Goal: Task Accomplishment & Management: Manage account settings

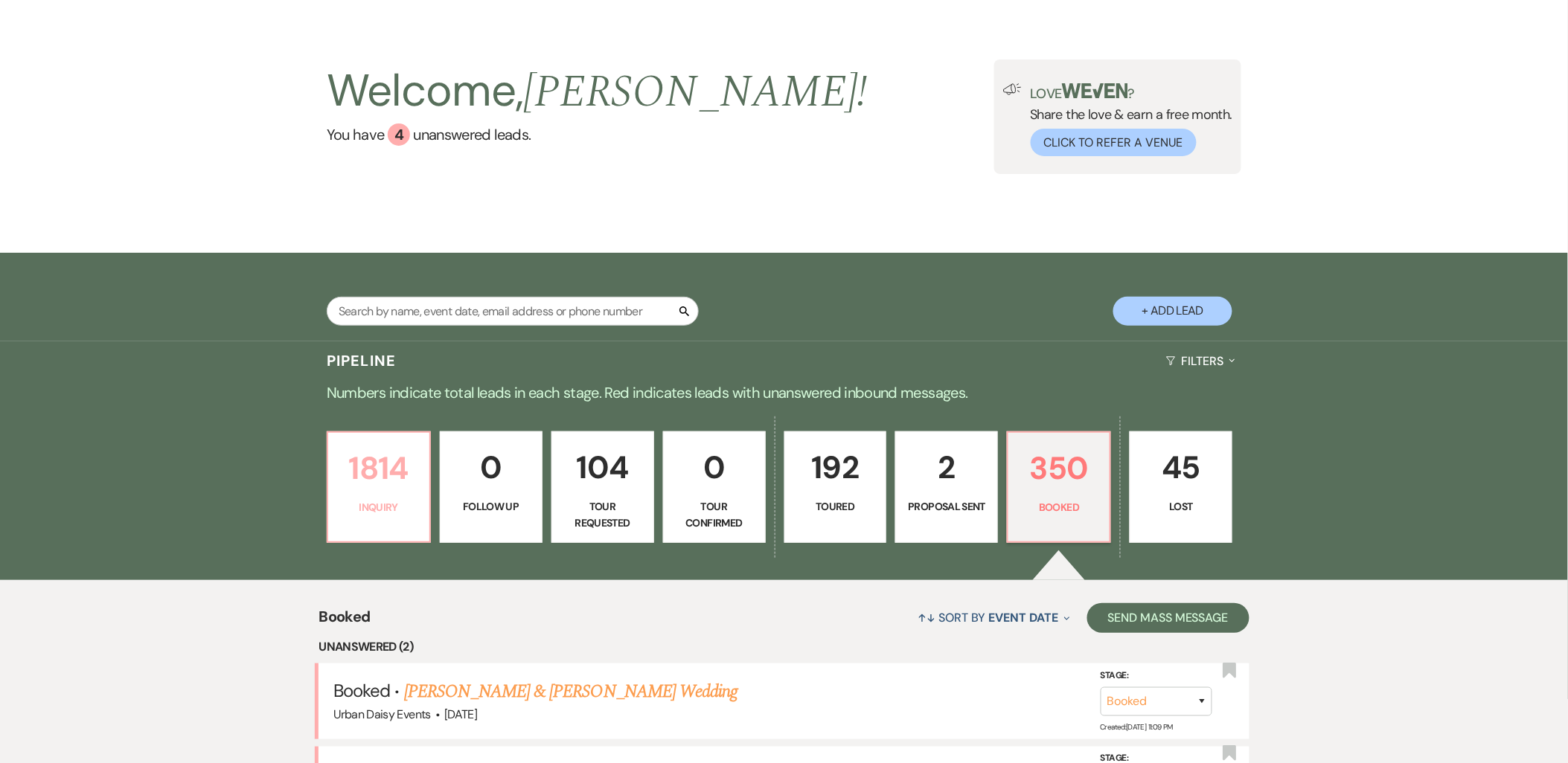
click at [360, 489] on p "1814" at bounding box center [378, 468] width 83 height 50
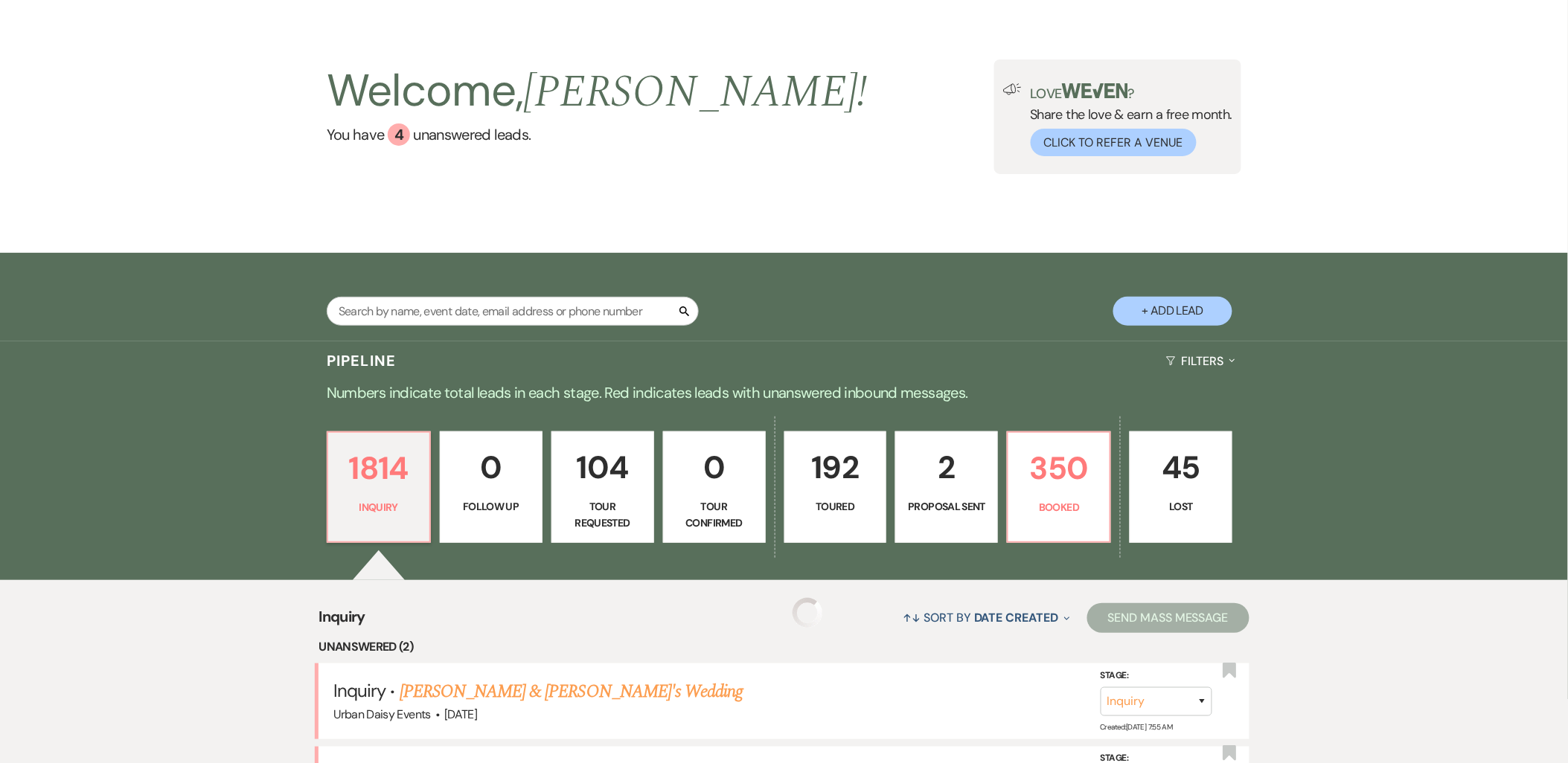
scroll to position [306, 0]
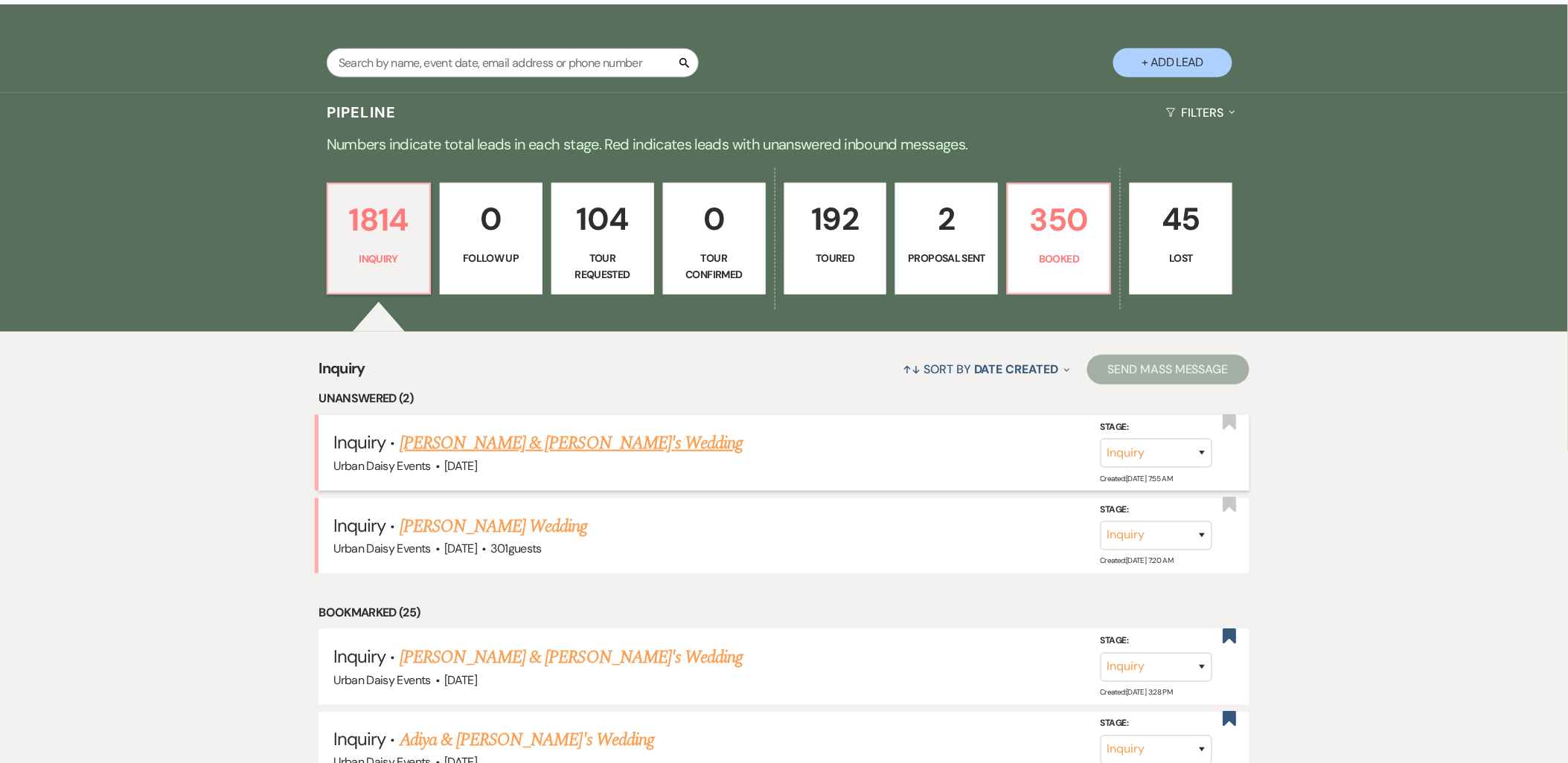
click at [531, 445] on link "[PERSON_NAME] & [PERSON_NAME]'s Wedding" at bounding box center [572, 443] width 344 height 27
select select "5"
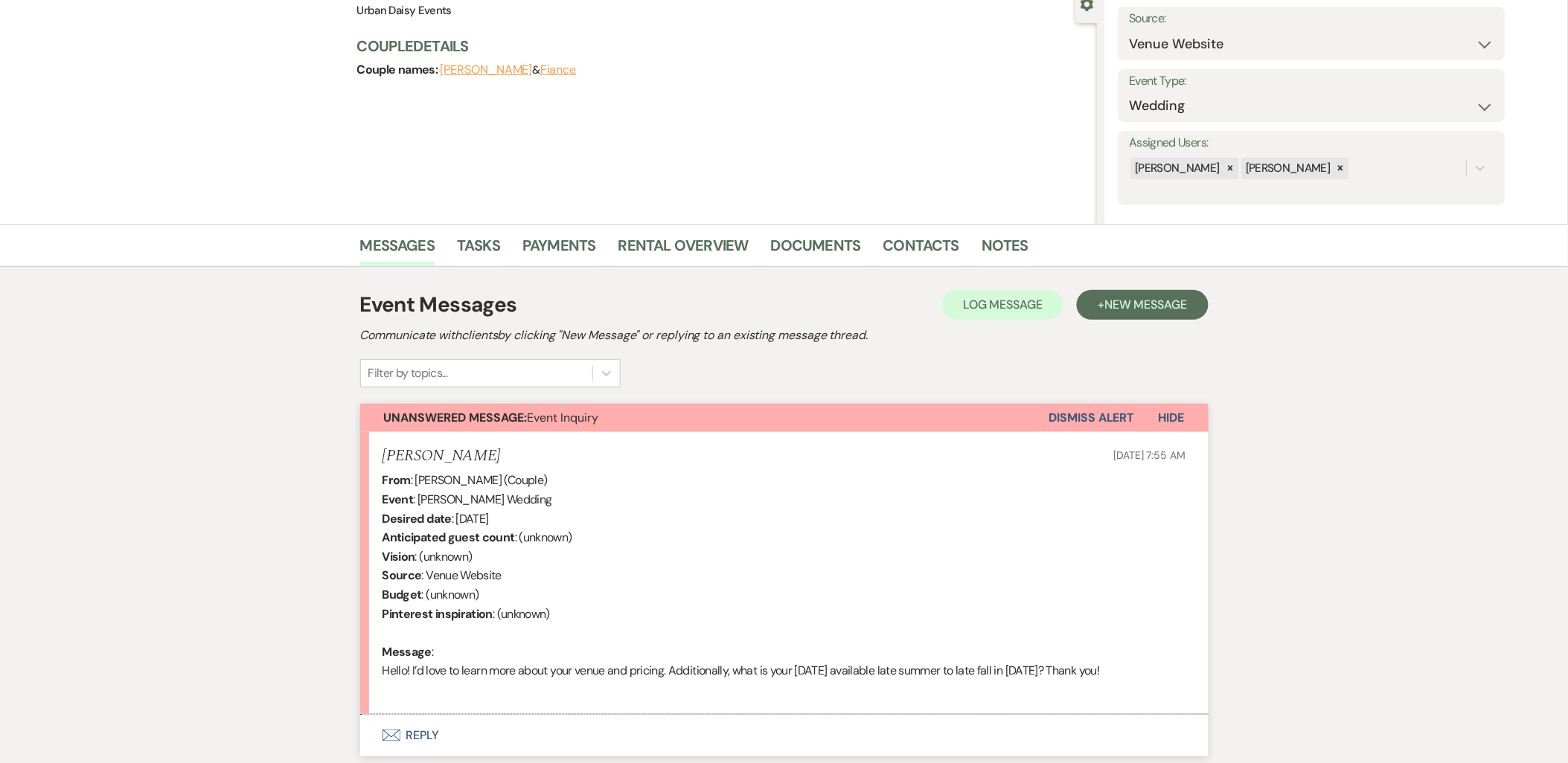
scroll to position [261, 0]
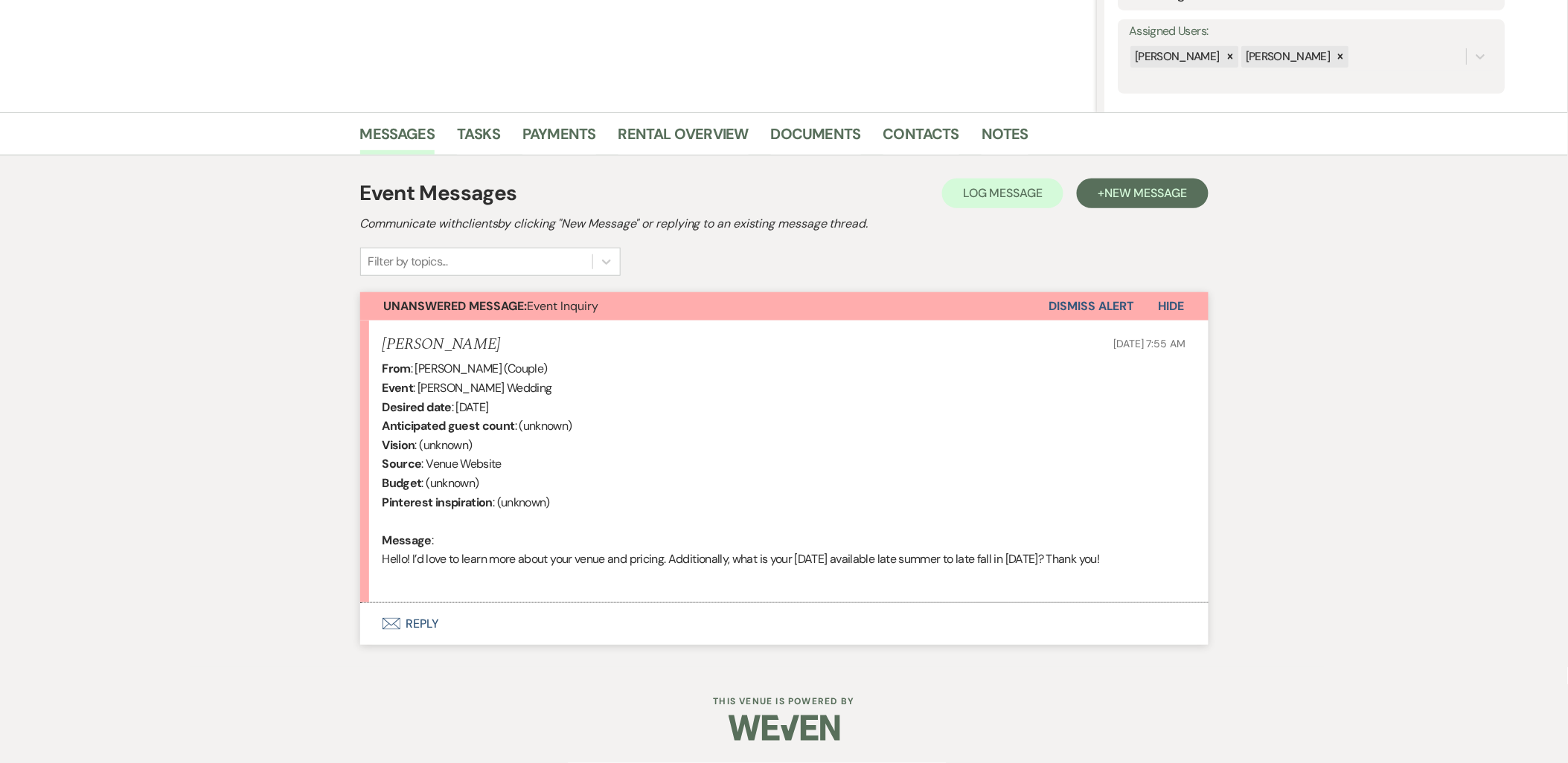
click at [413, 637] on button "Envelope Reply" at bounding box center [784, 624] width 848 height 42
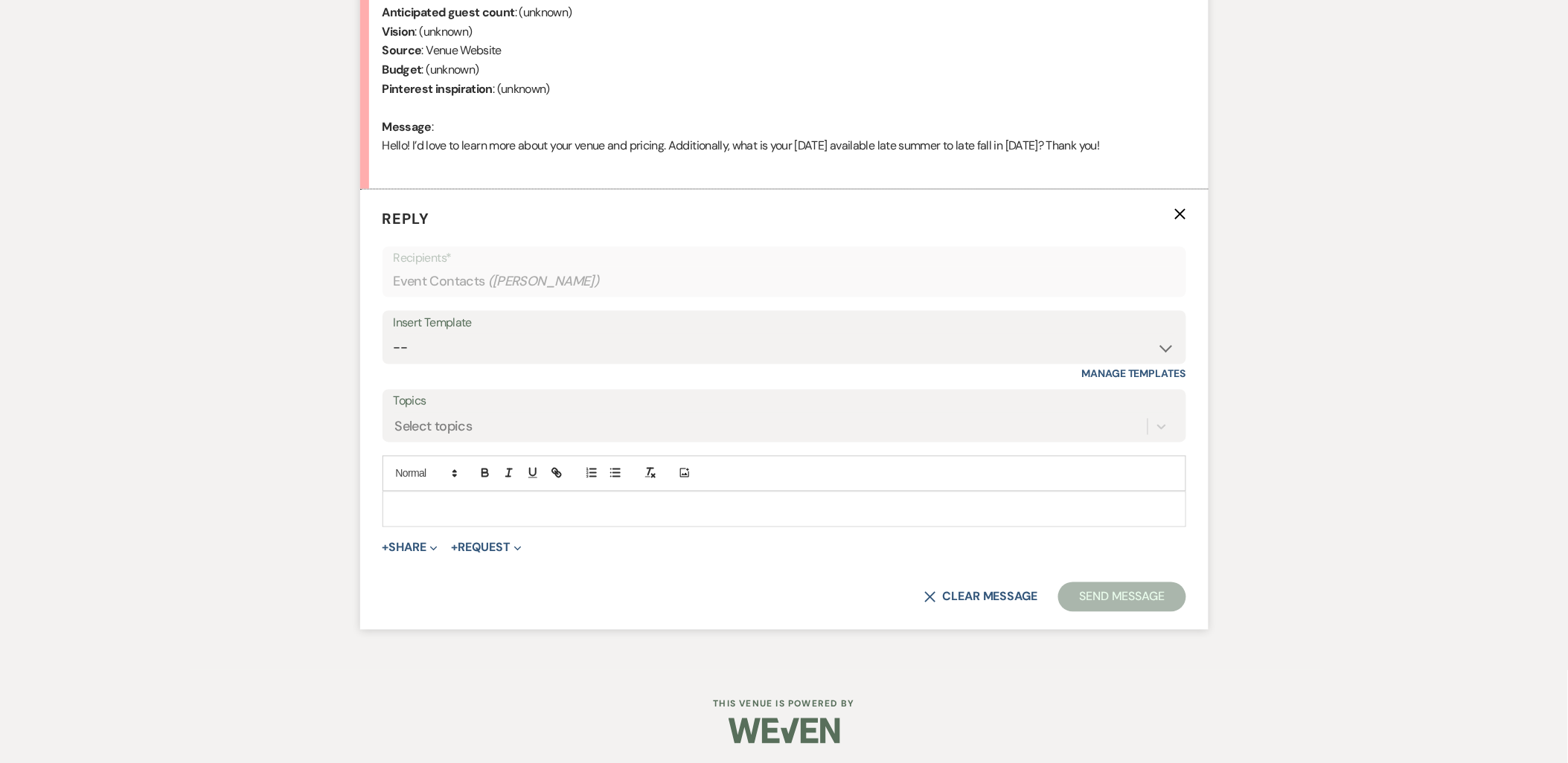
scroll to position [678, 0]
click at [494, 339] on select "-- Payment Past Due Rental Agreement and First Payment Urban Daisy Initial Resp…" at bounding box center [784, 346] width 781 height 29
select select "1243"
click at [394, 331] on select "-- Payment Past Due Rental Agreement and First Payment Urban Daisy Initial Resp…" at bounding box center [784, 346] width 781 height 29
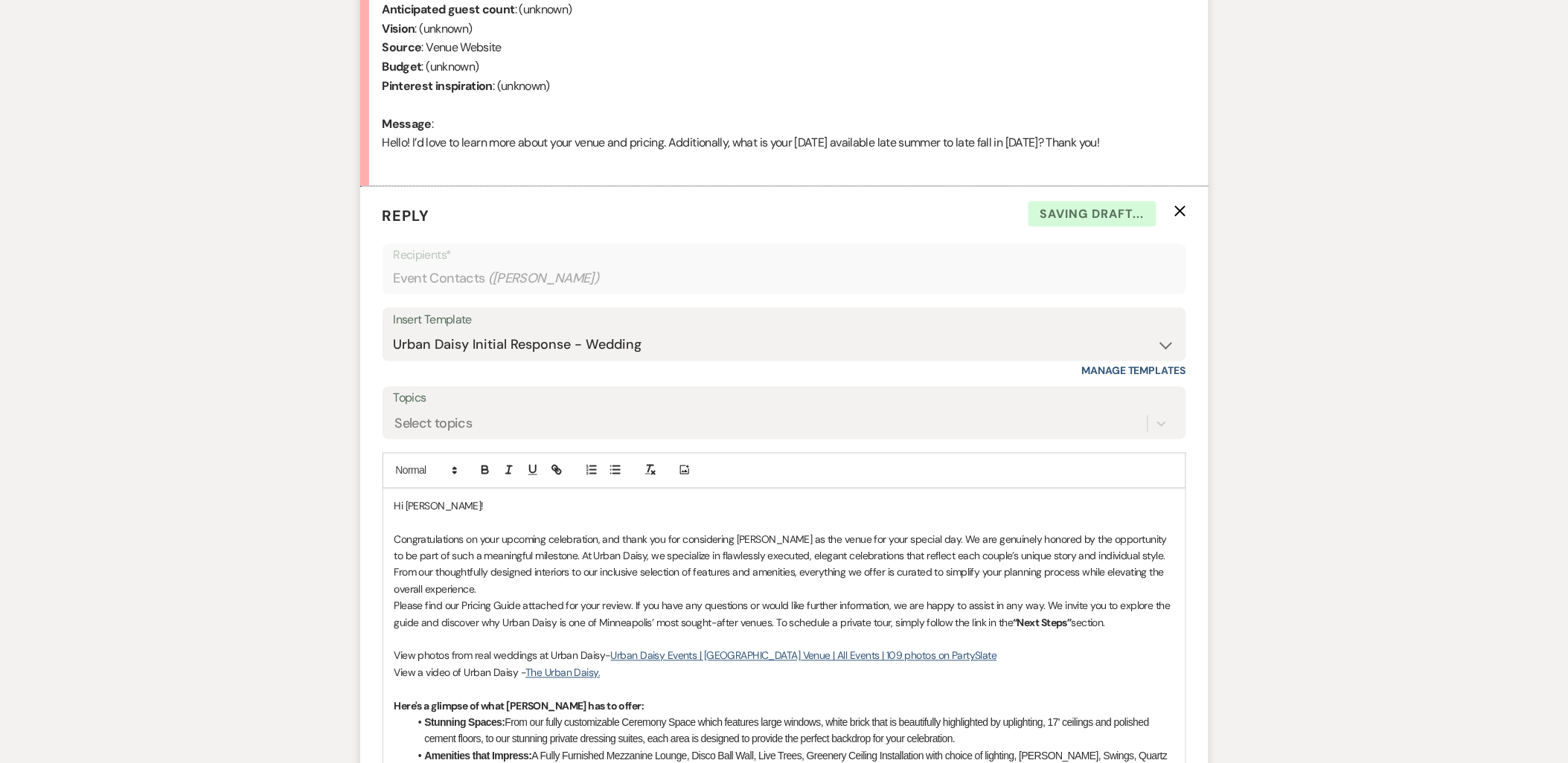
click at [504, 596] on p "Congratulations on your upcoming celebration, and thank you for considering [PE…" at bounding box center [784, 565] width 780 height 67
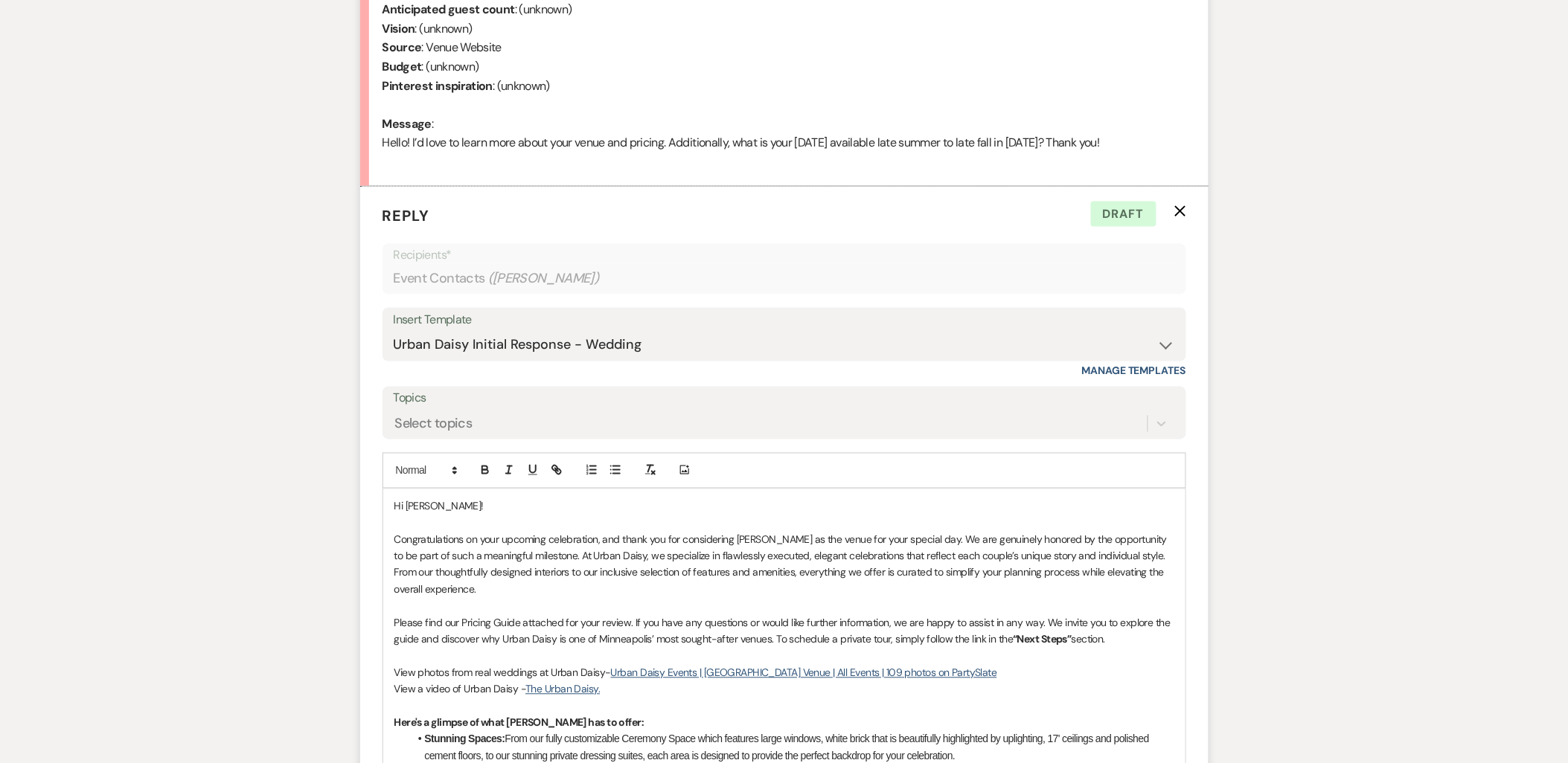
click at [1119, 633] on p "Please find our Pricing Guide attached for your review. If you have any questio…" at bounding box center [784, 632] width 780 height 34
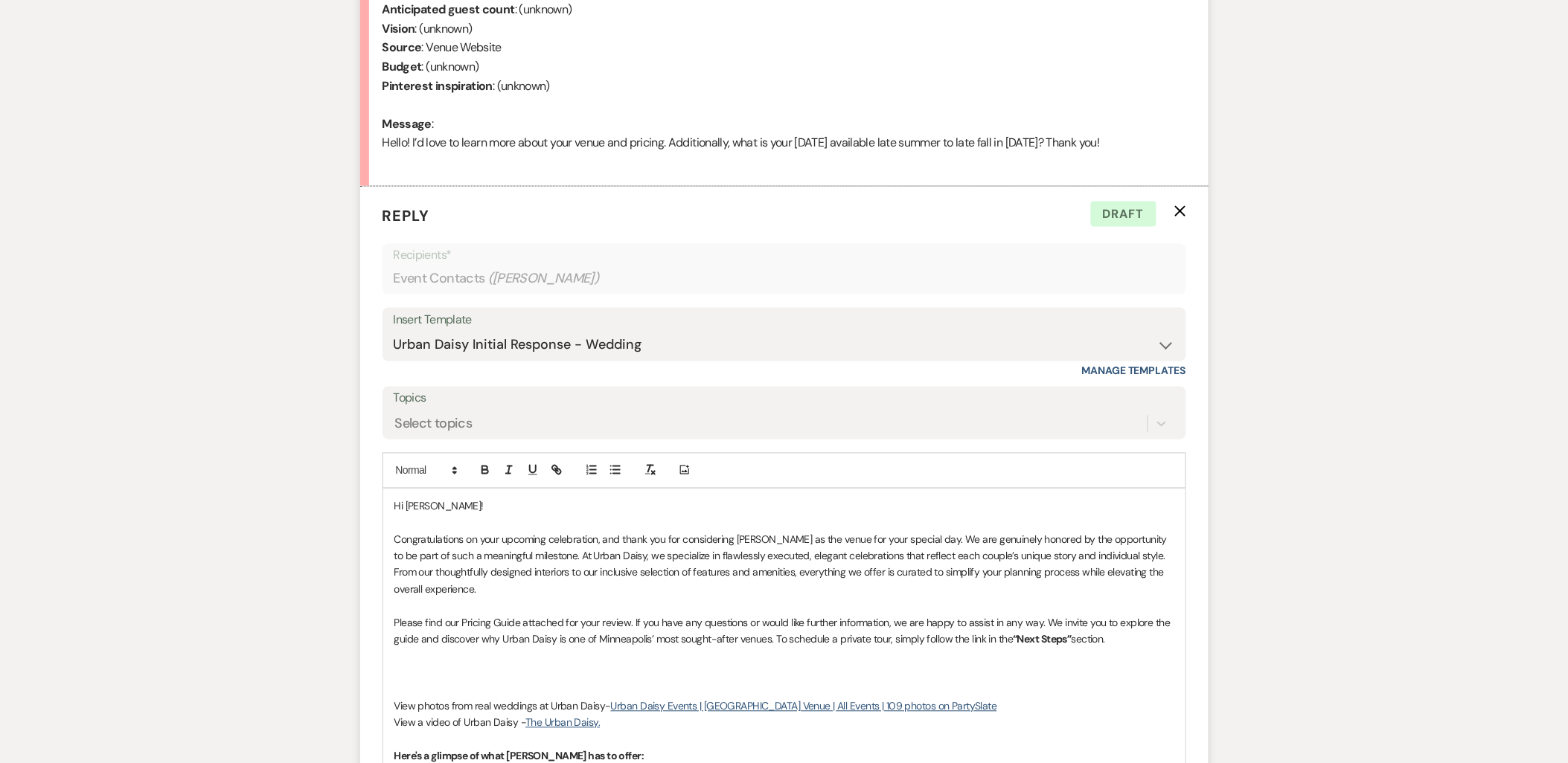
click at [449, 664] on p at bounding box center [784, 656] width 780 height 16
click at [443, 675] on p at bounding box center [784, 673] width 780 height 16
click at [508, 670] on p "8/1," at bounding box center [784, 673] width 780 height 16
click at [459, 670] on p "8/1, 9/5," at bounding box center [784, 673] width 780 height 16
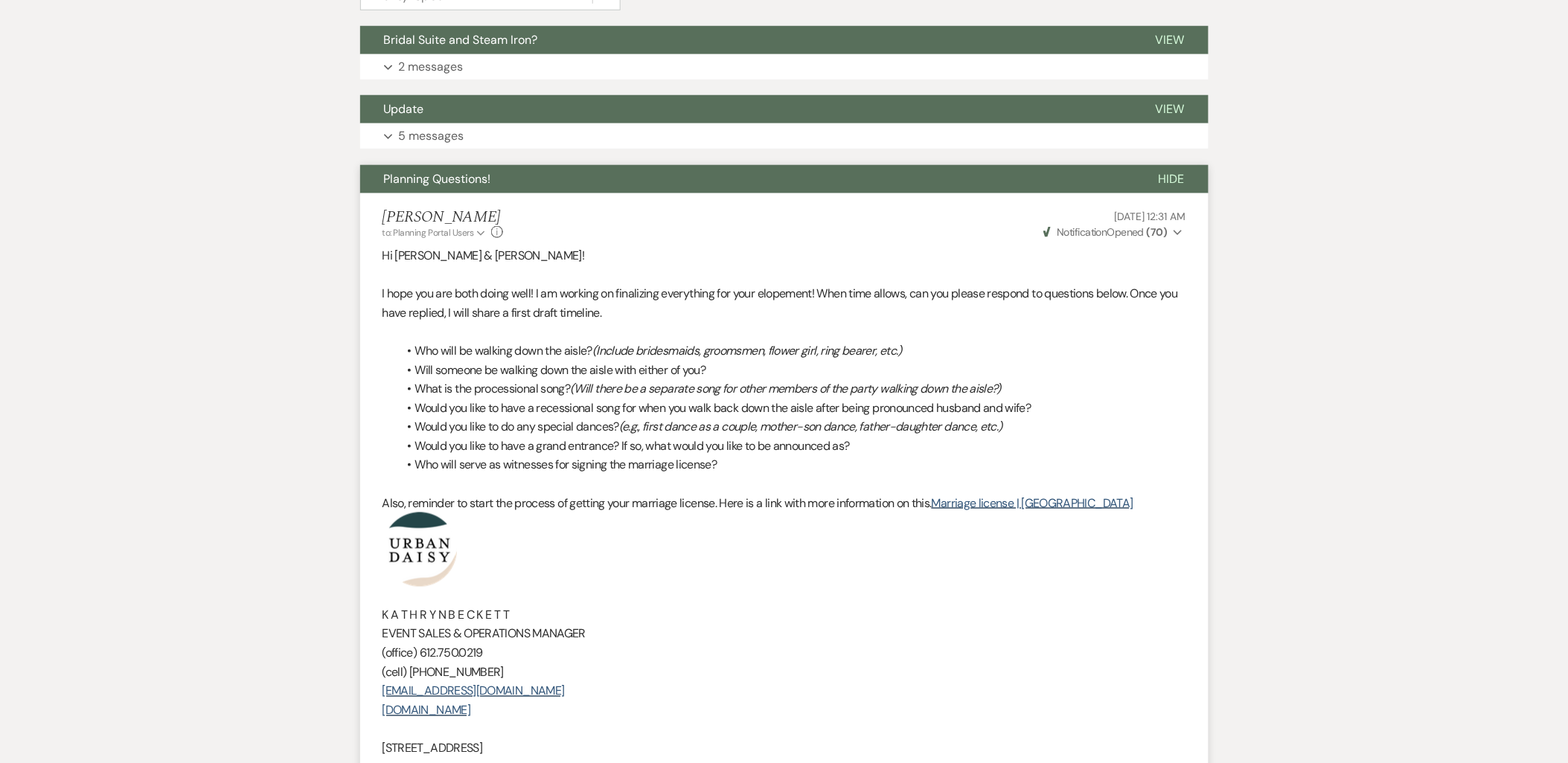
scroll to position [1, 0]
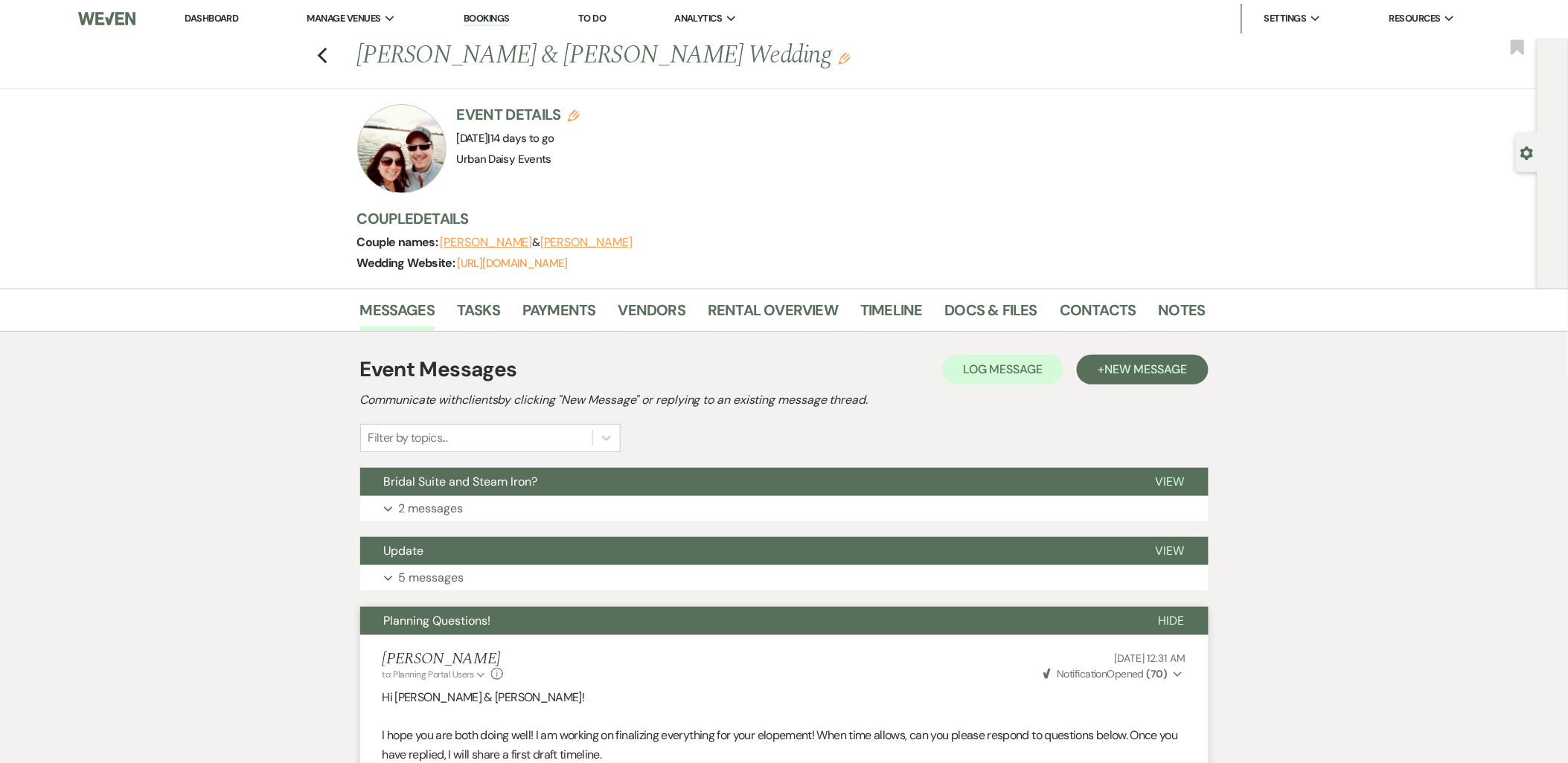
click at [215, 13] on link "Dashboard" at bounding box center [211, 18] width 53 height 12
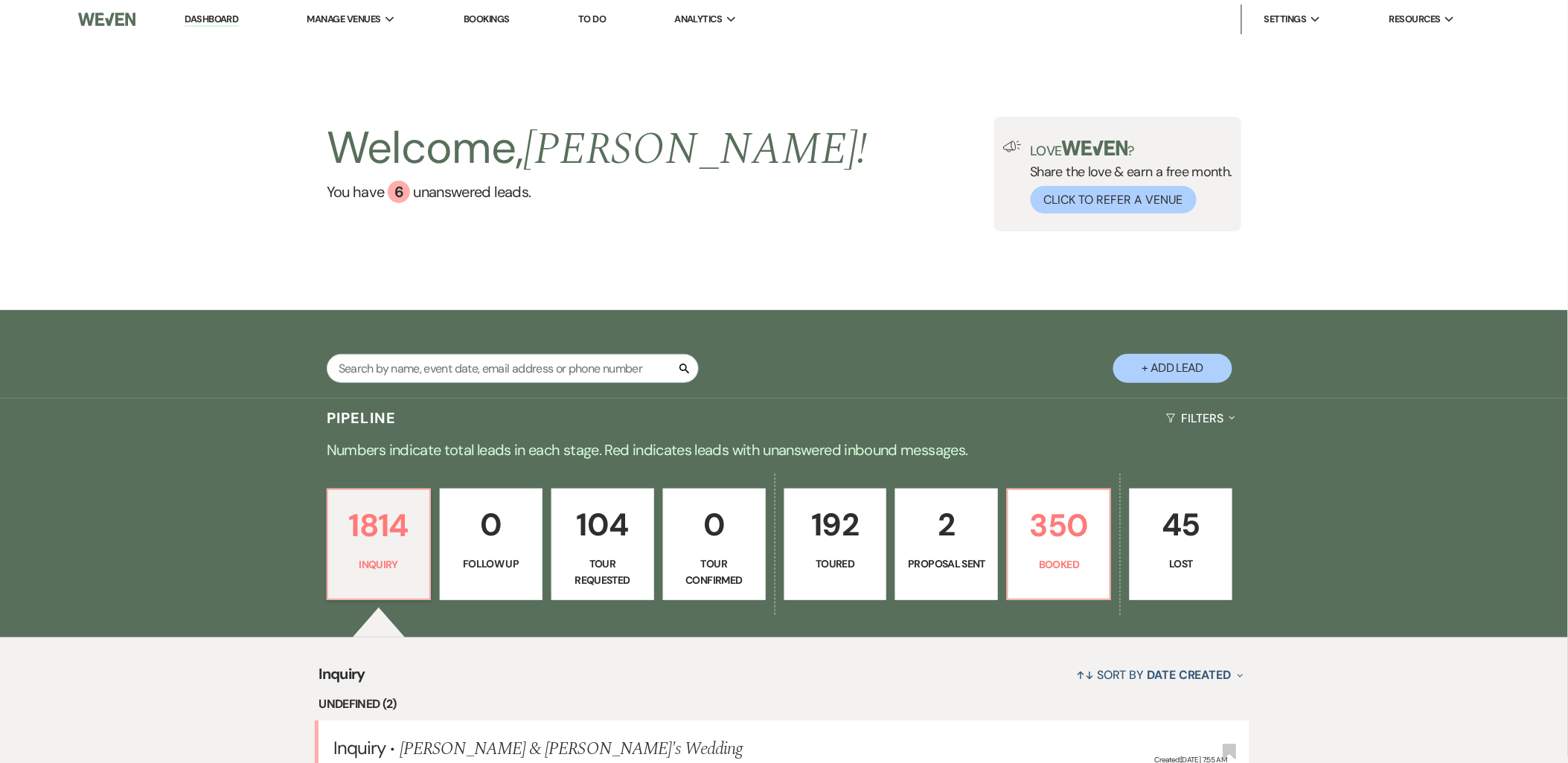
click at [0, 0] on li "Urban Daisy Events" at bounding box center [0, 0] width 0 height 0
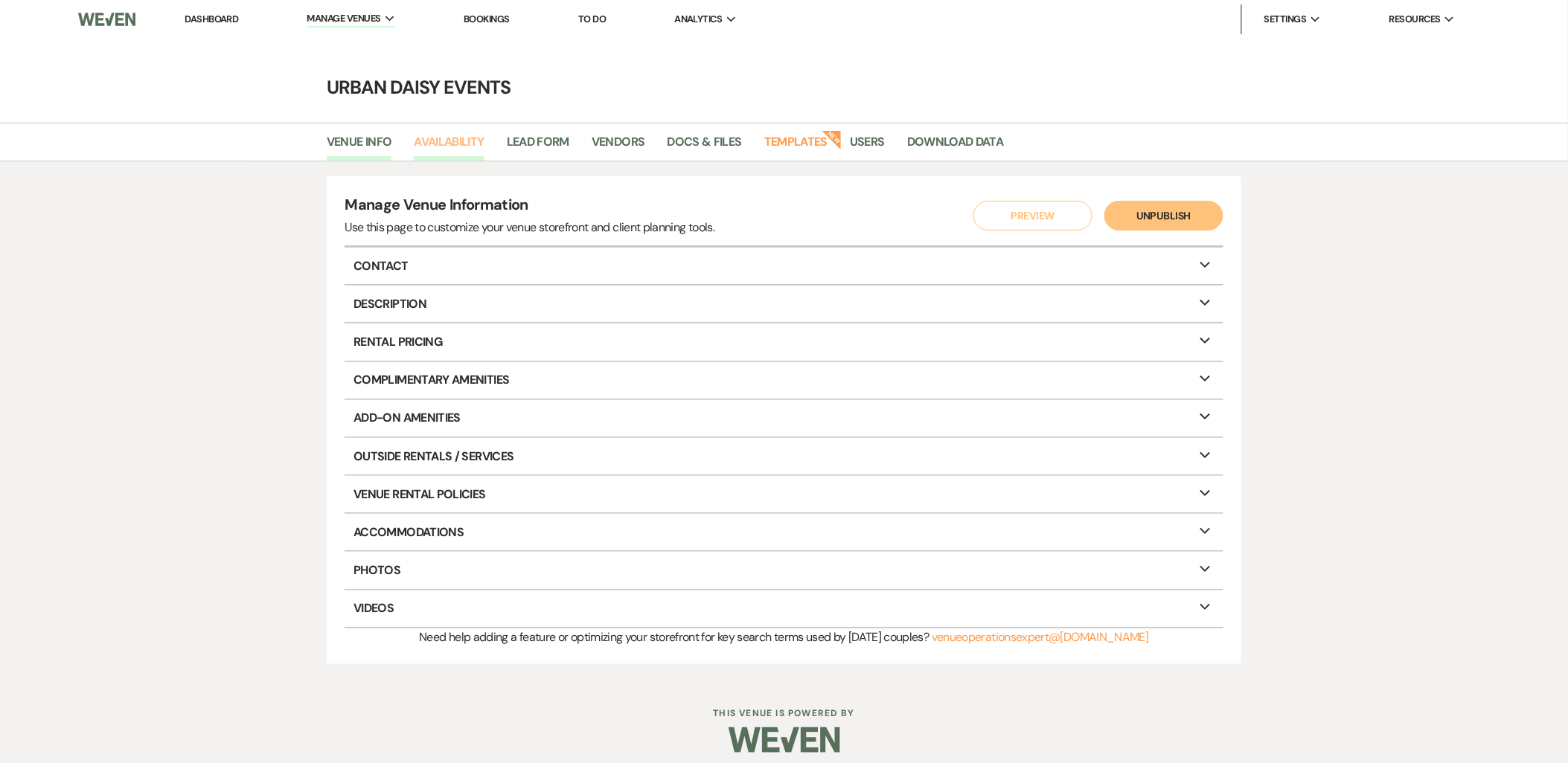
click at [441, 159] on link "Availability" at bounding box center [449, 146] width 70 height 28
select select "2"
select select "2026"
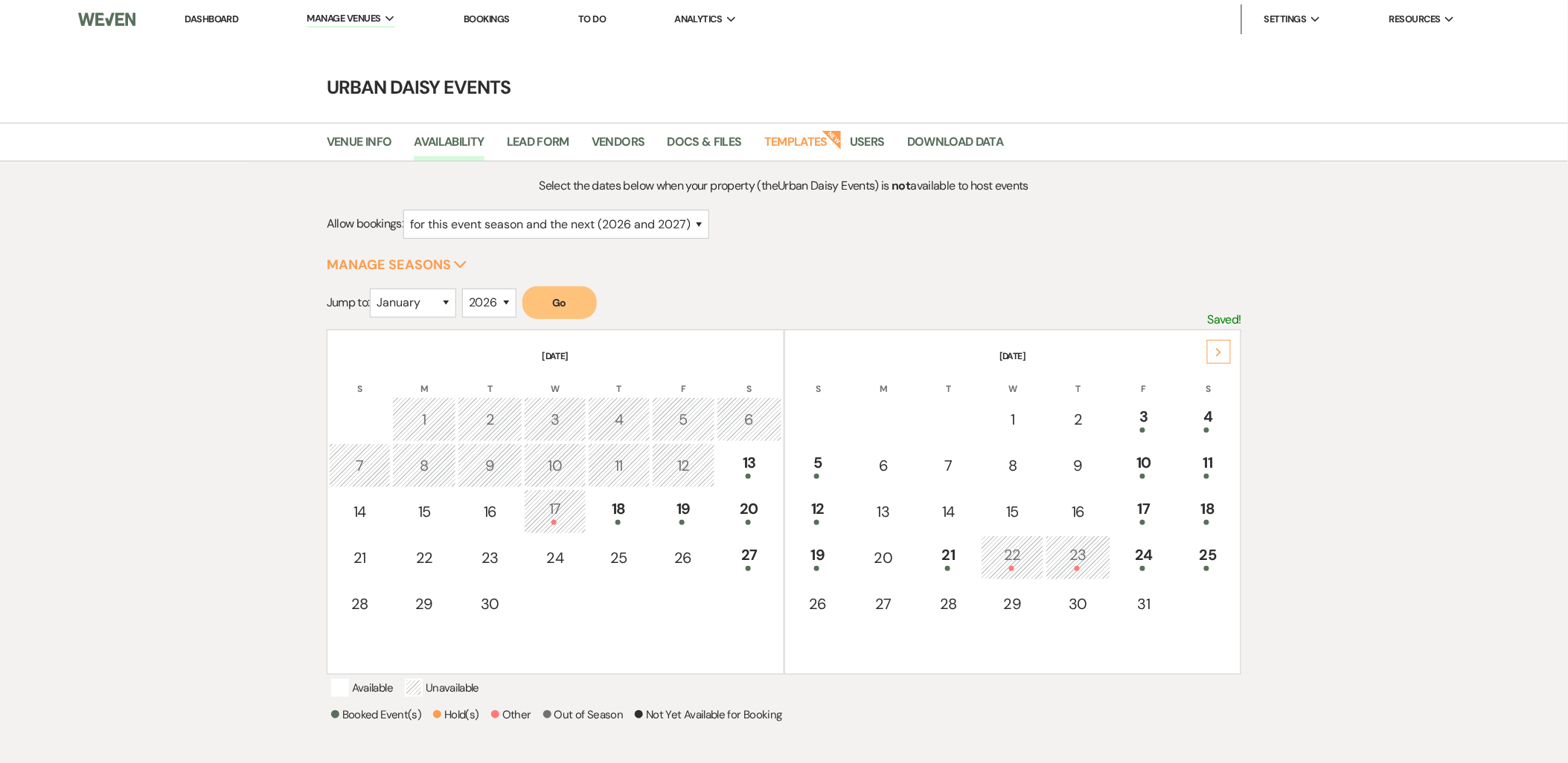
click at [1225, 344] on div "Next" at bounding box center [1219, 352] width 24 height 24
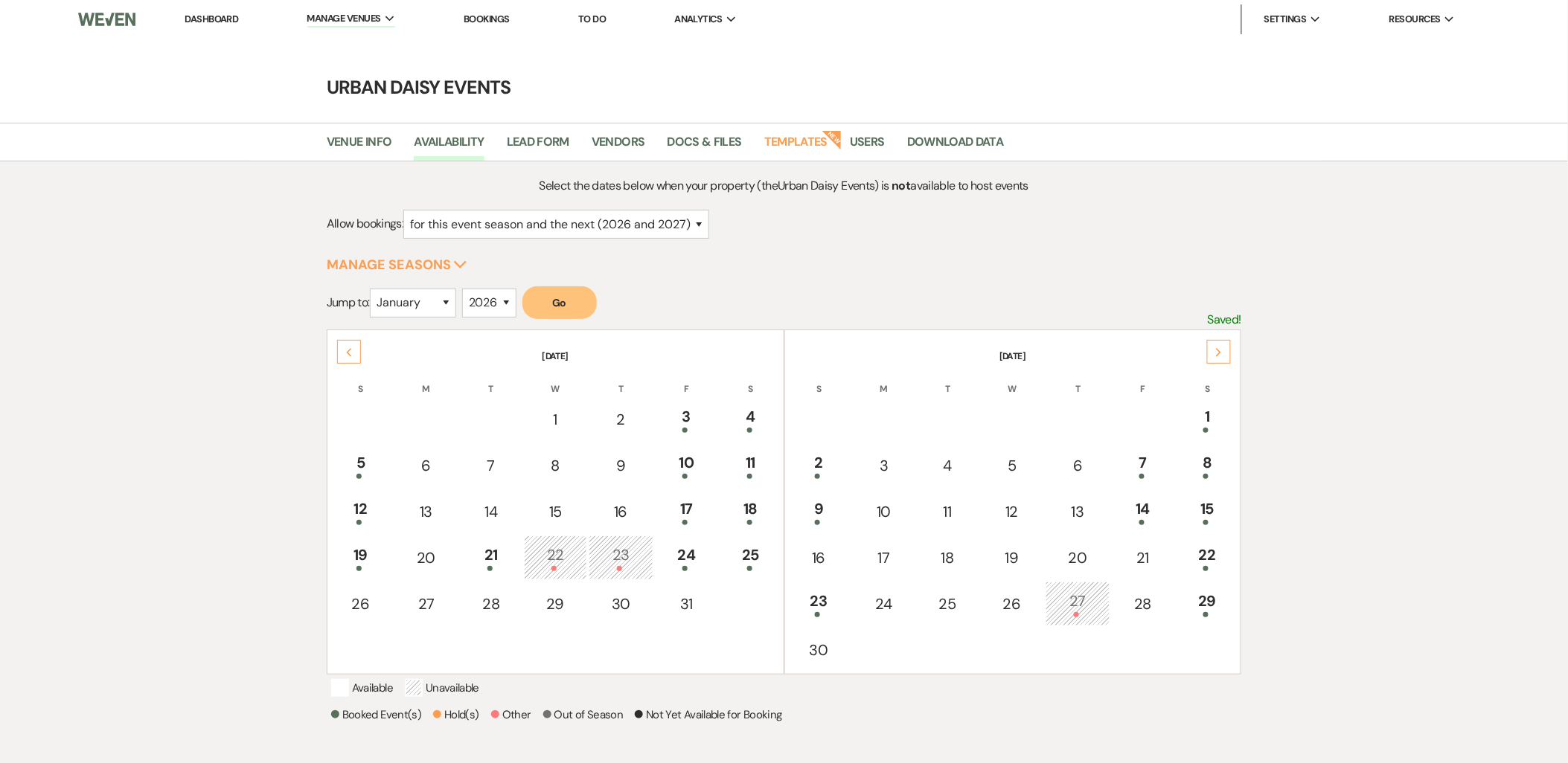
click at [1225, 344] on div "Next" at bounding box center [1219, 352] width 24 height 24
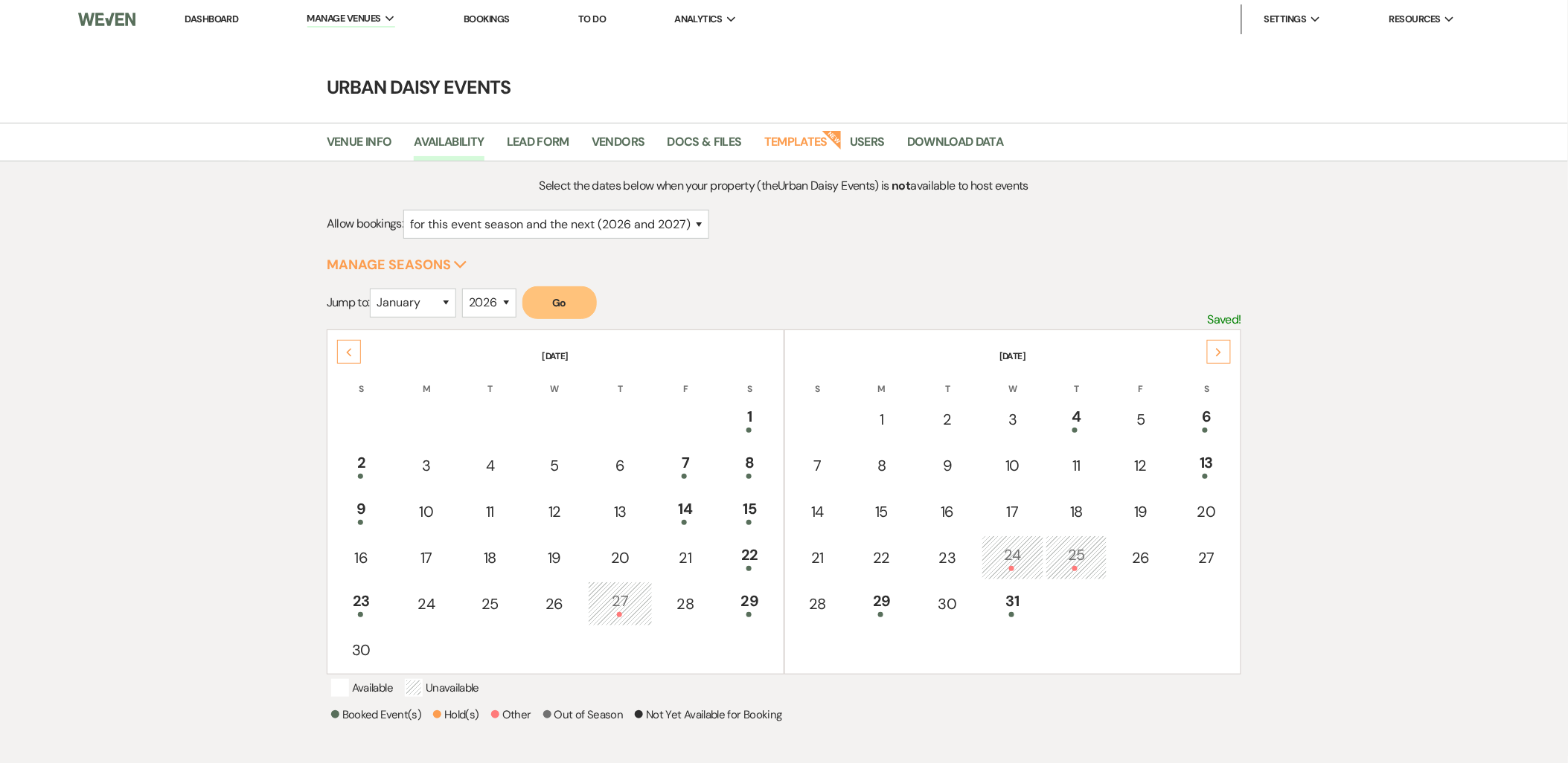
click at [1225, 344] on div "Next" at bounding box center [1219, 352] width 24 height 24
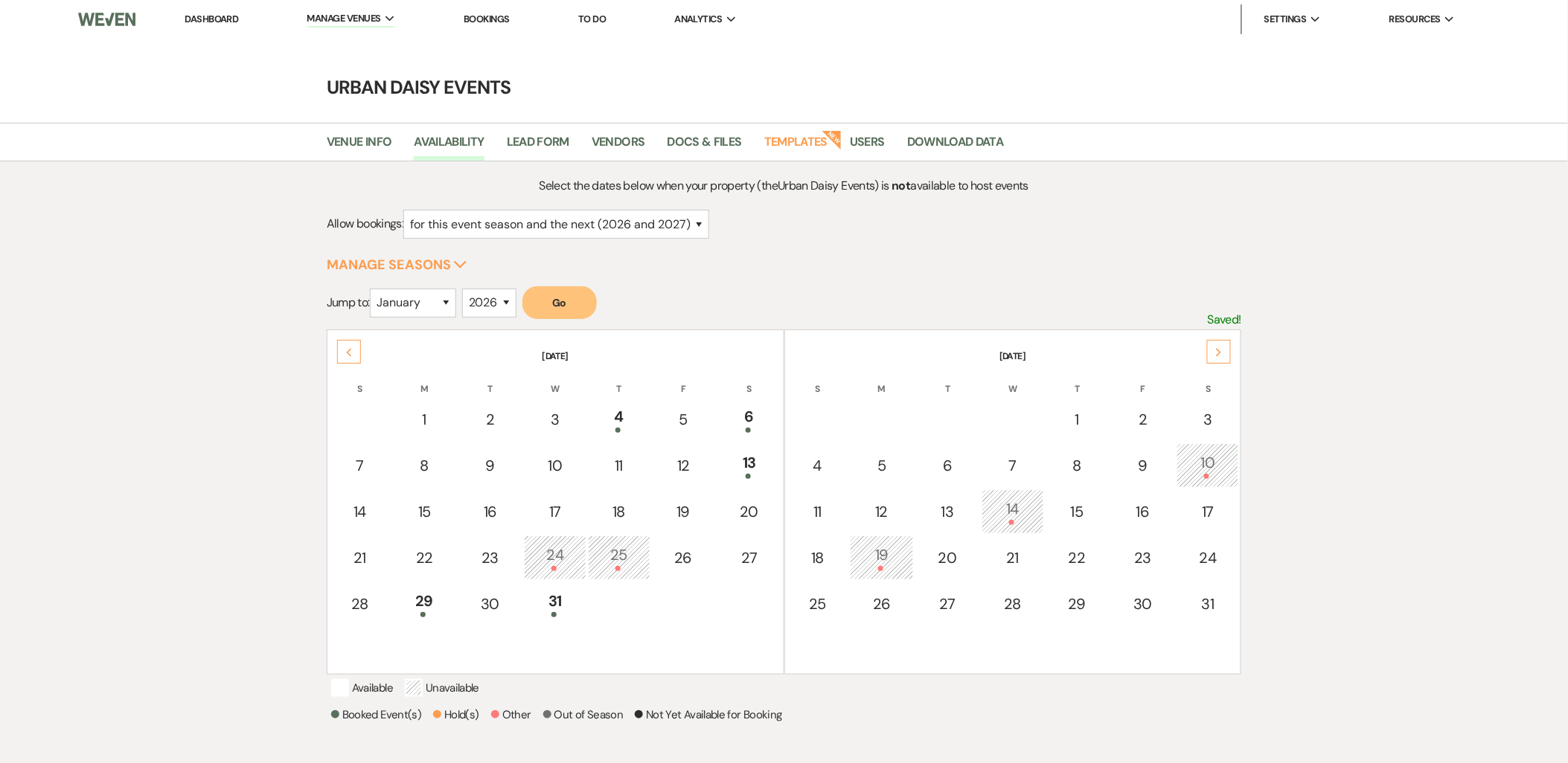
click at [1225, 344] on div "Next" at bounding box center [1219, 352] width 24 height 24
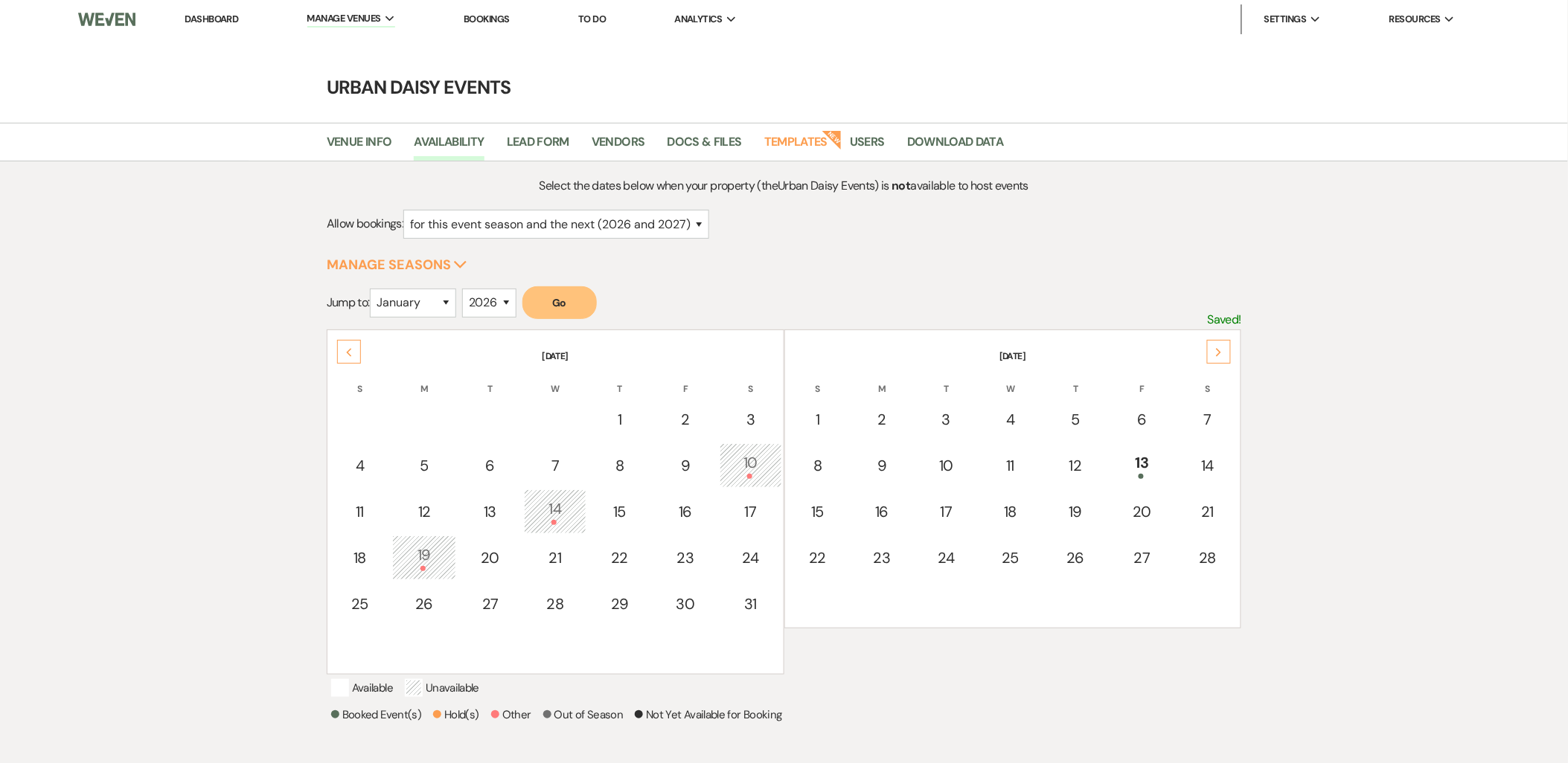
click at [1225, 344] on div "Next" at bounding box center [1219, 352] width 24 height 24
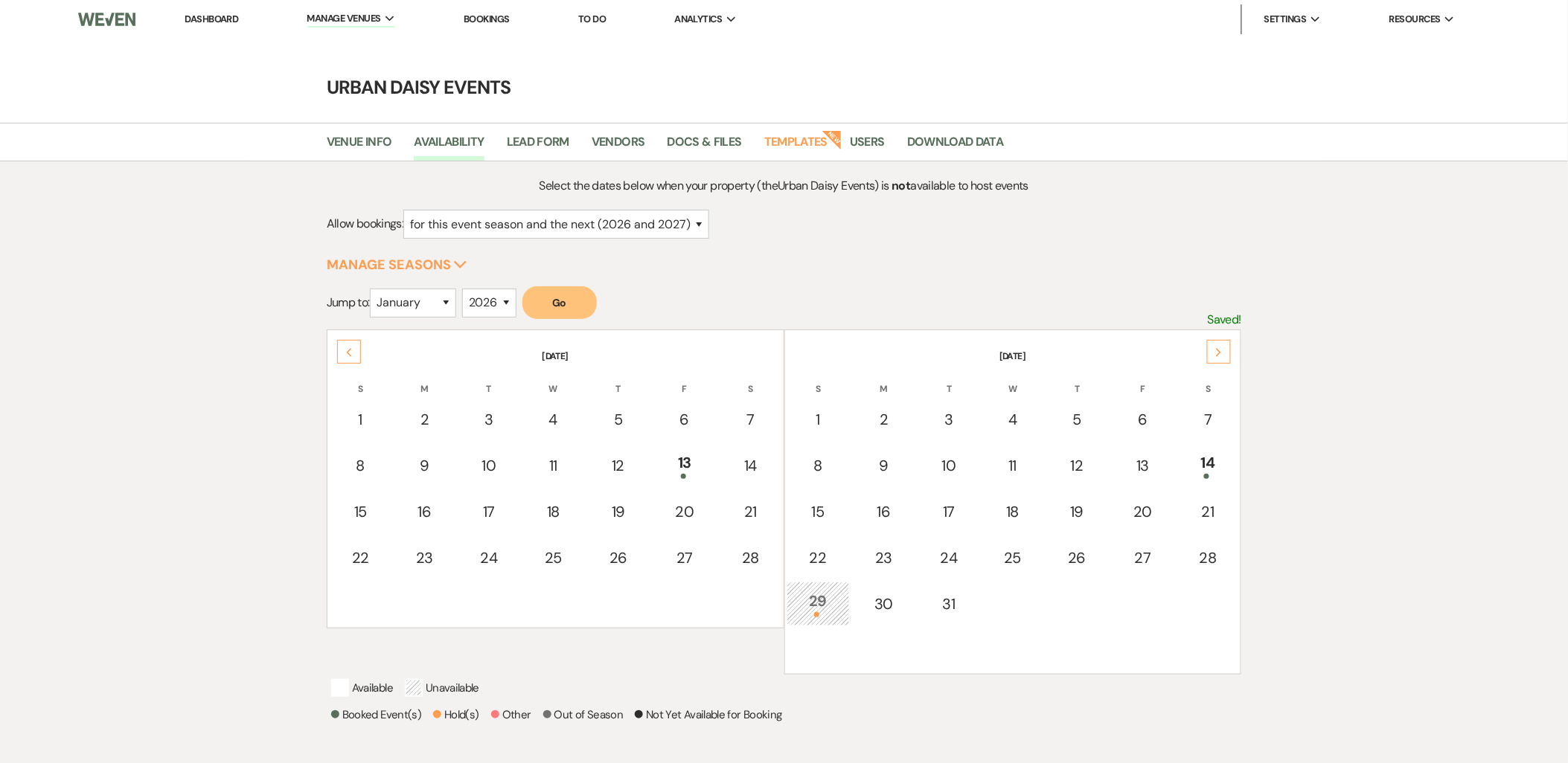
click at [1225, 344] on div "Next" at bounding box center [1219, 352] width 24 height 24
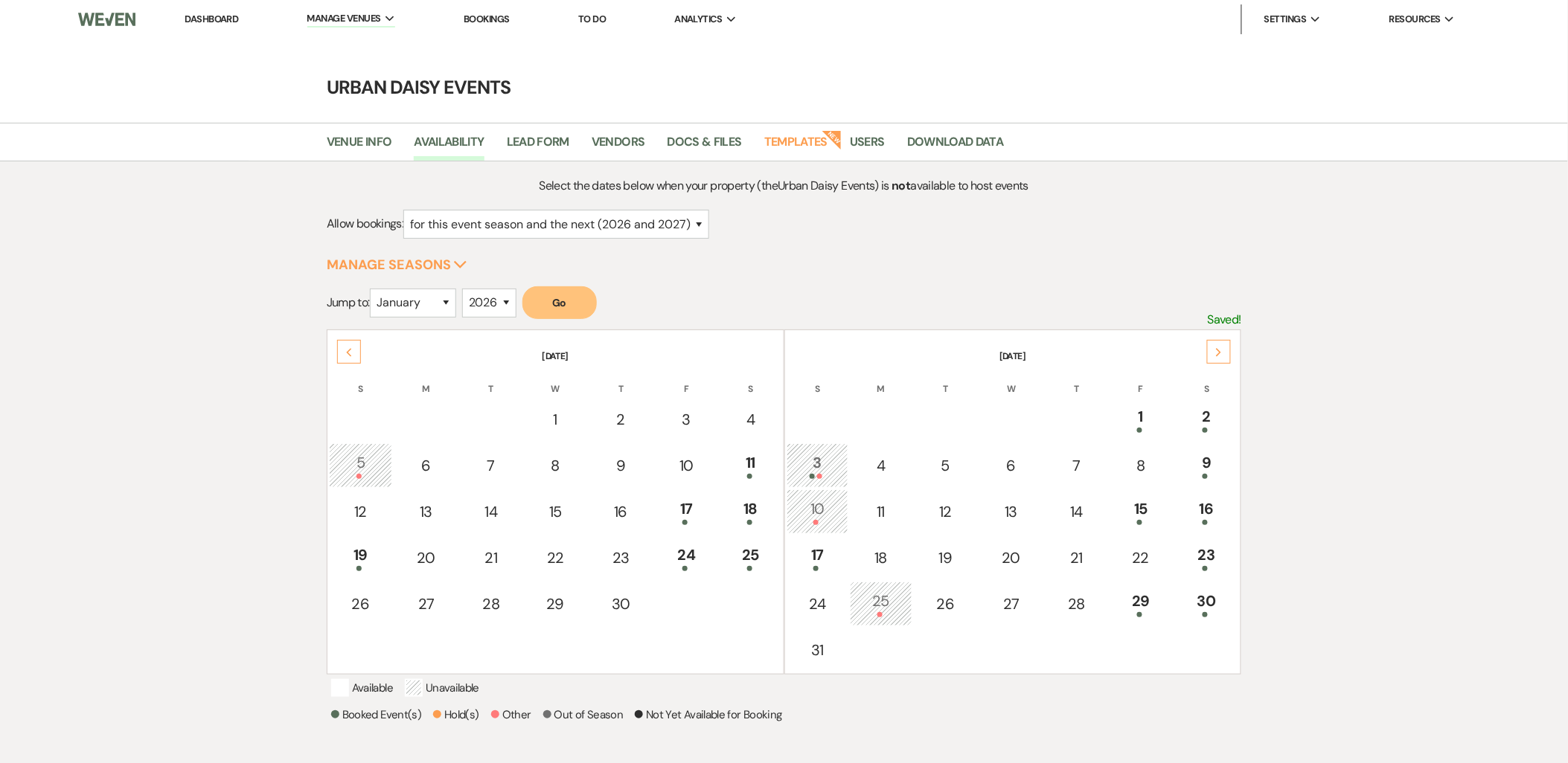
click at [1225, 344] on div "Next" at bounding box center [1219, 352] width 24 height 24
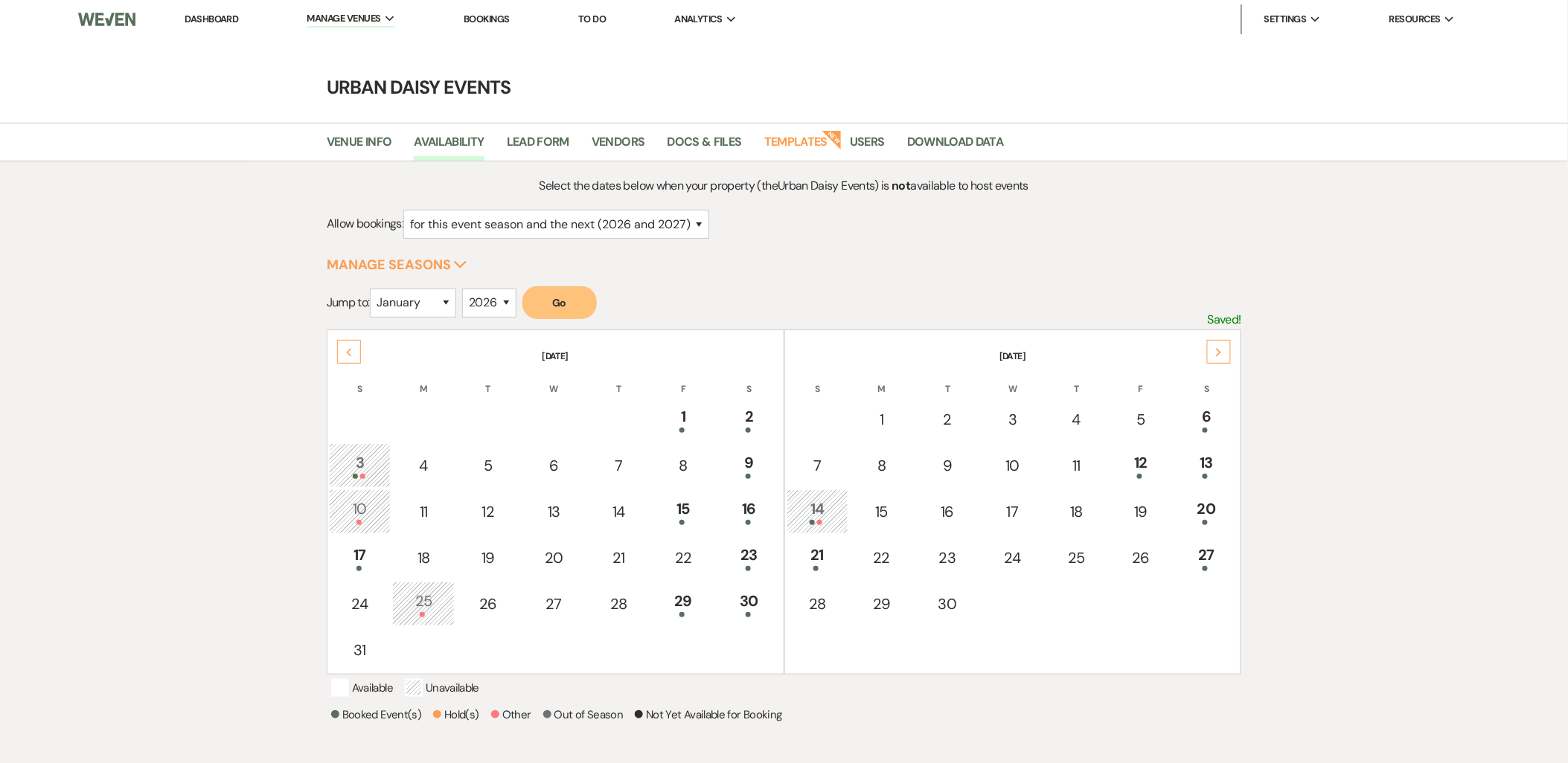
click at [1225, 344] on div "Next" at bounding box center [1219, 352] width 24 height 24
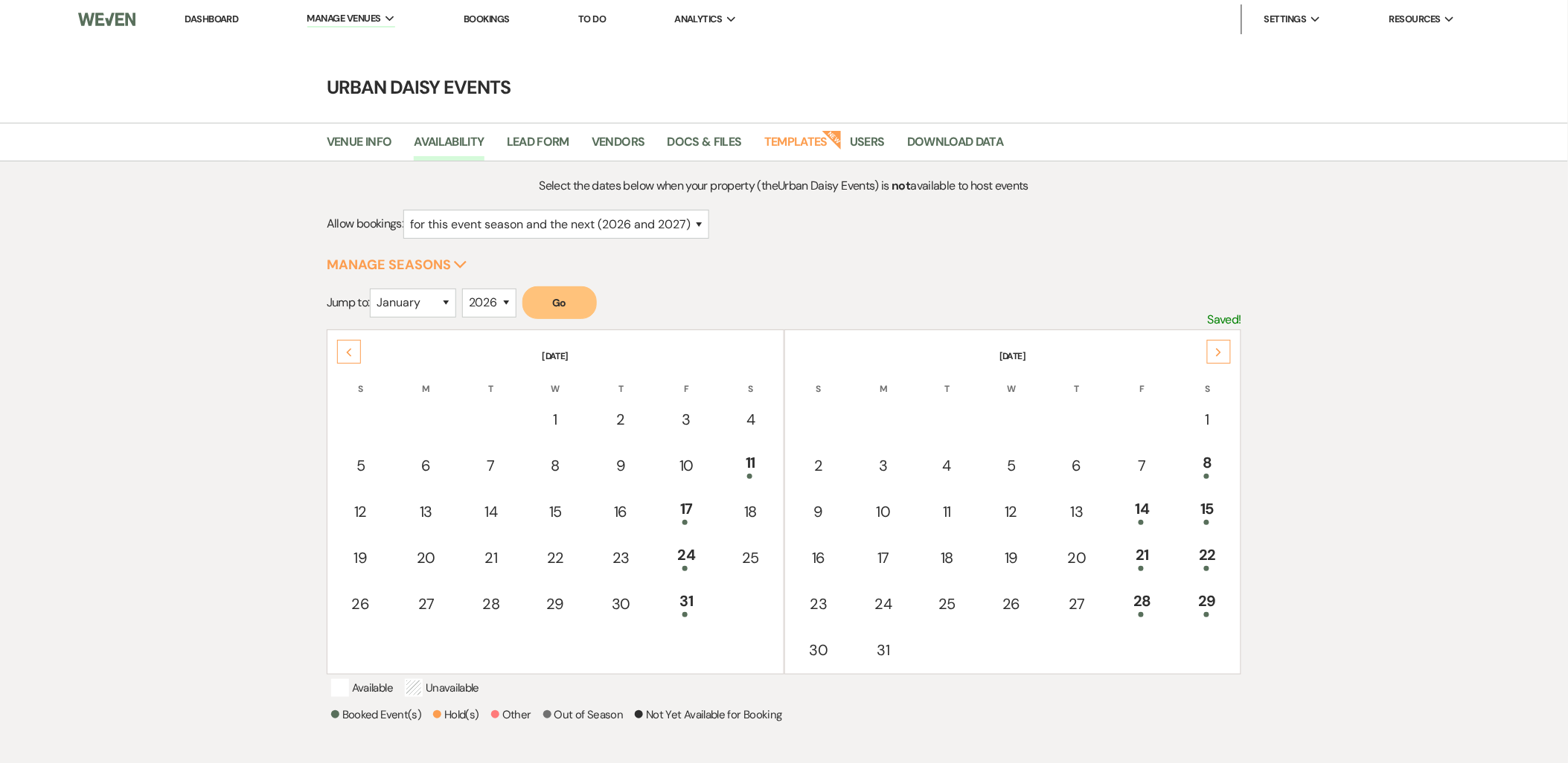
click at [1212, 355] on div "Next" at bounding box center [1219, 352] width 24 height 24
click at [1205, 489] on td "19" at bounding box center [1207, 511] width 64 height 44
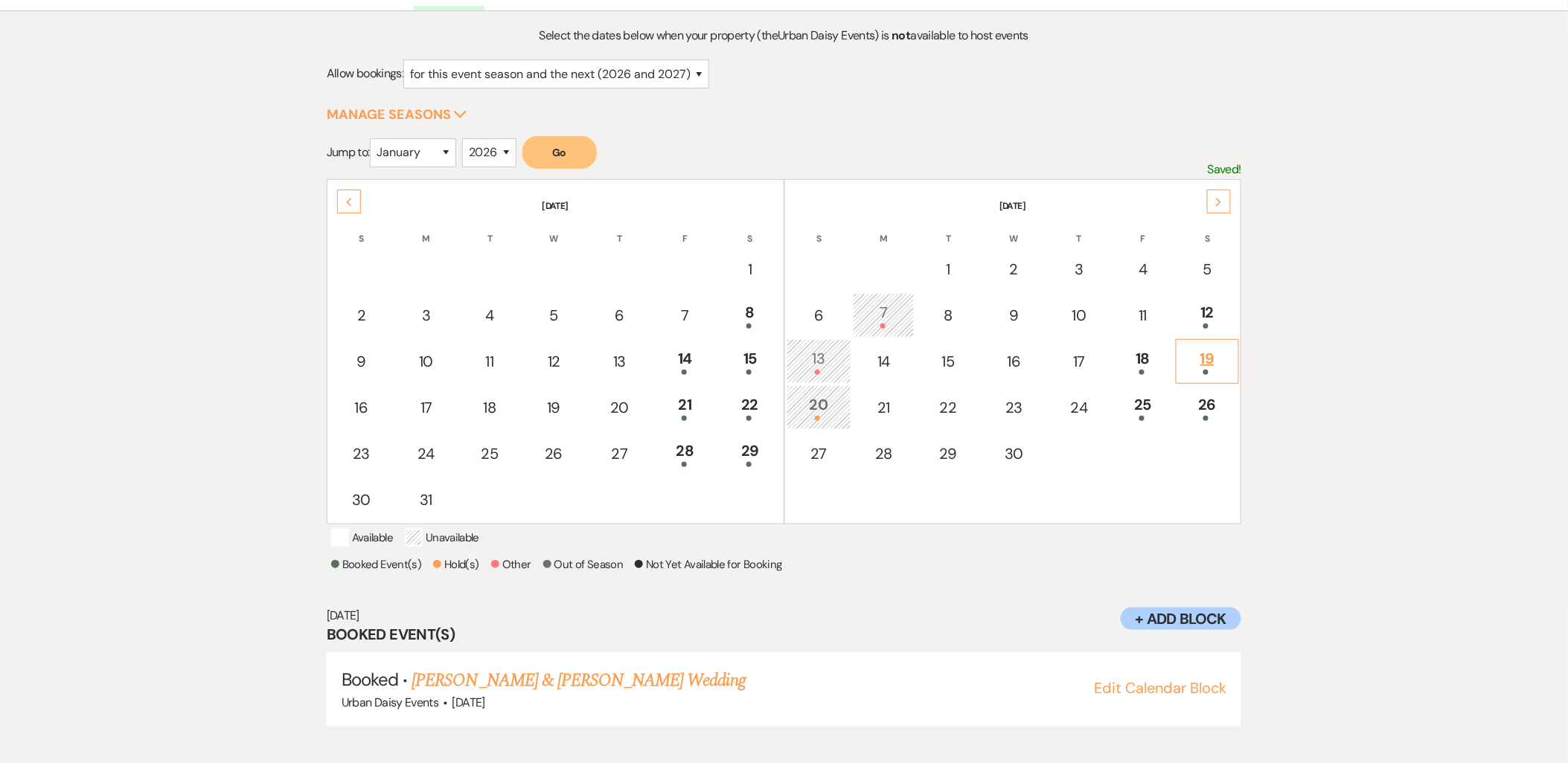
scroll to position [155, 0]
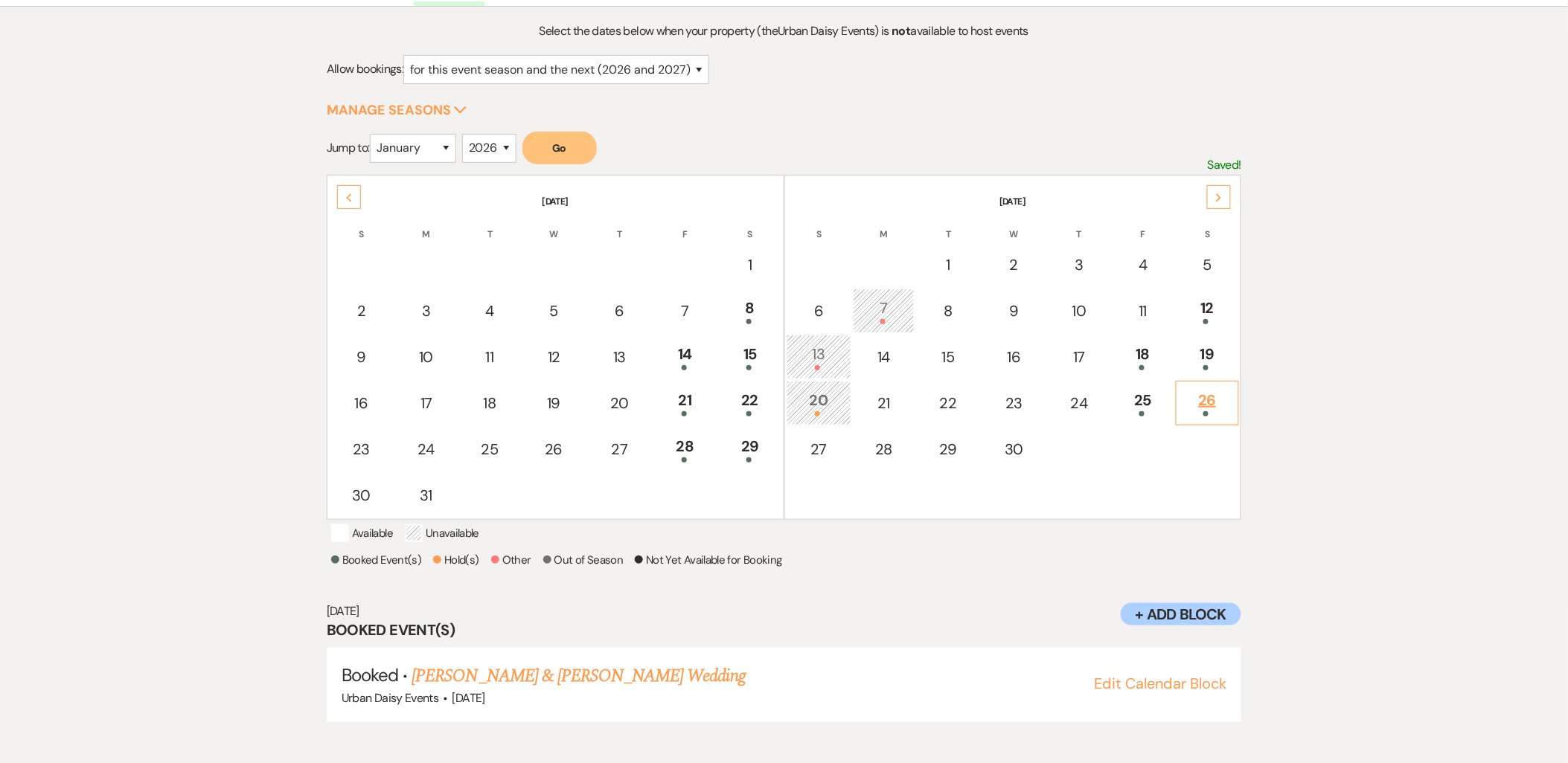
click at [1210, 395] on div "26" at bounding box center [1208, 402] width 48 height 27
click at [487, 675] on link "[PERSON_NAME] & [PERSON_NAME] Wedding" at bounding box center [578, 676] width 333 height 27
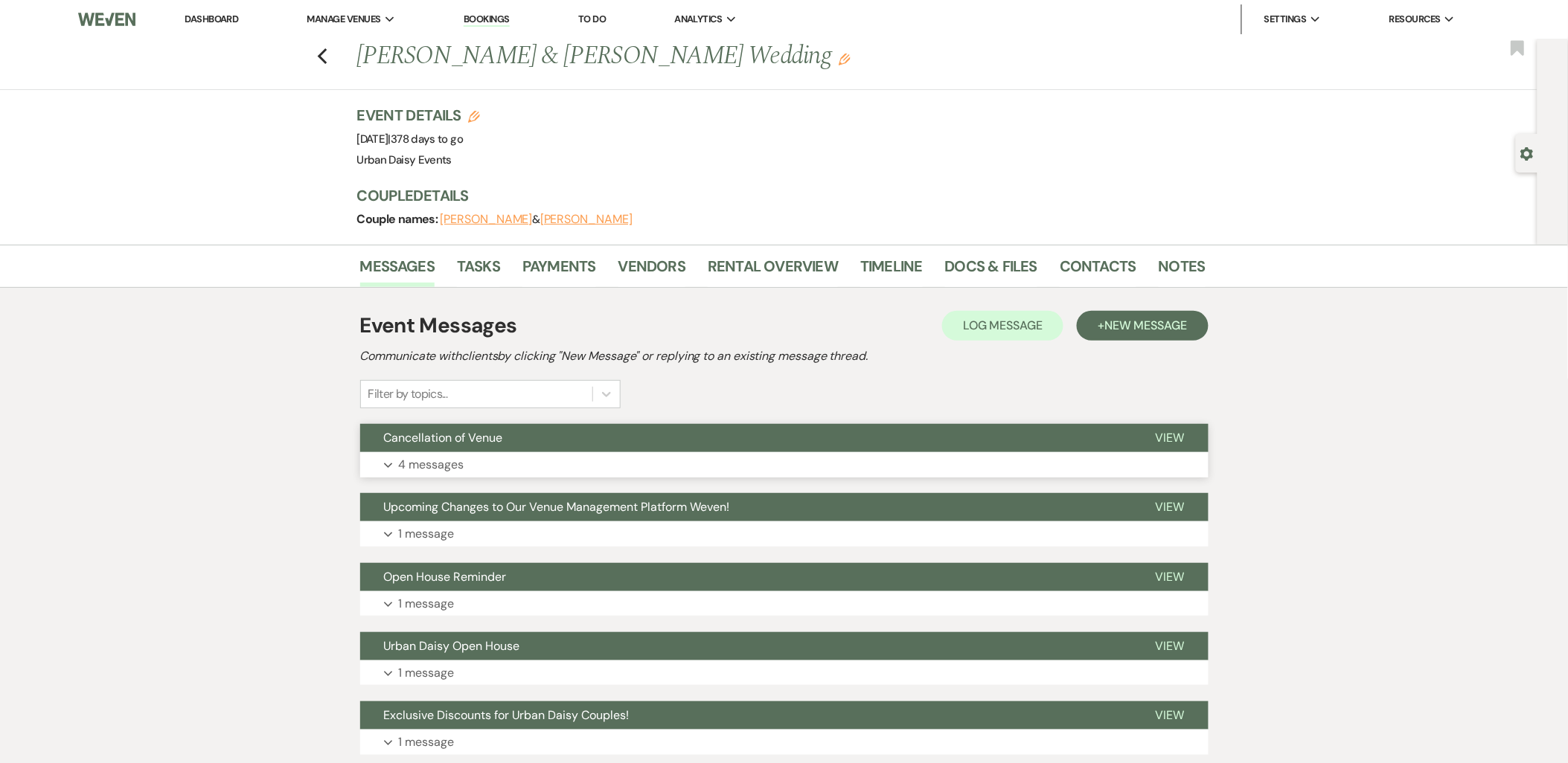
click at [393, 452] on button "Expand 4 messages" at bounding box center [784, 464] width 848 height 26
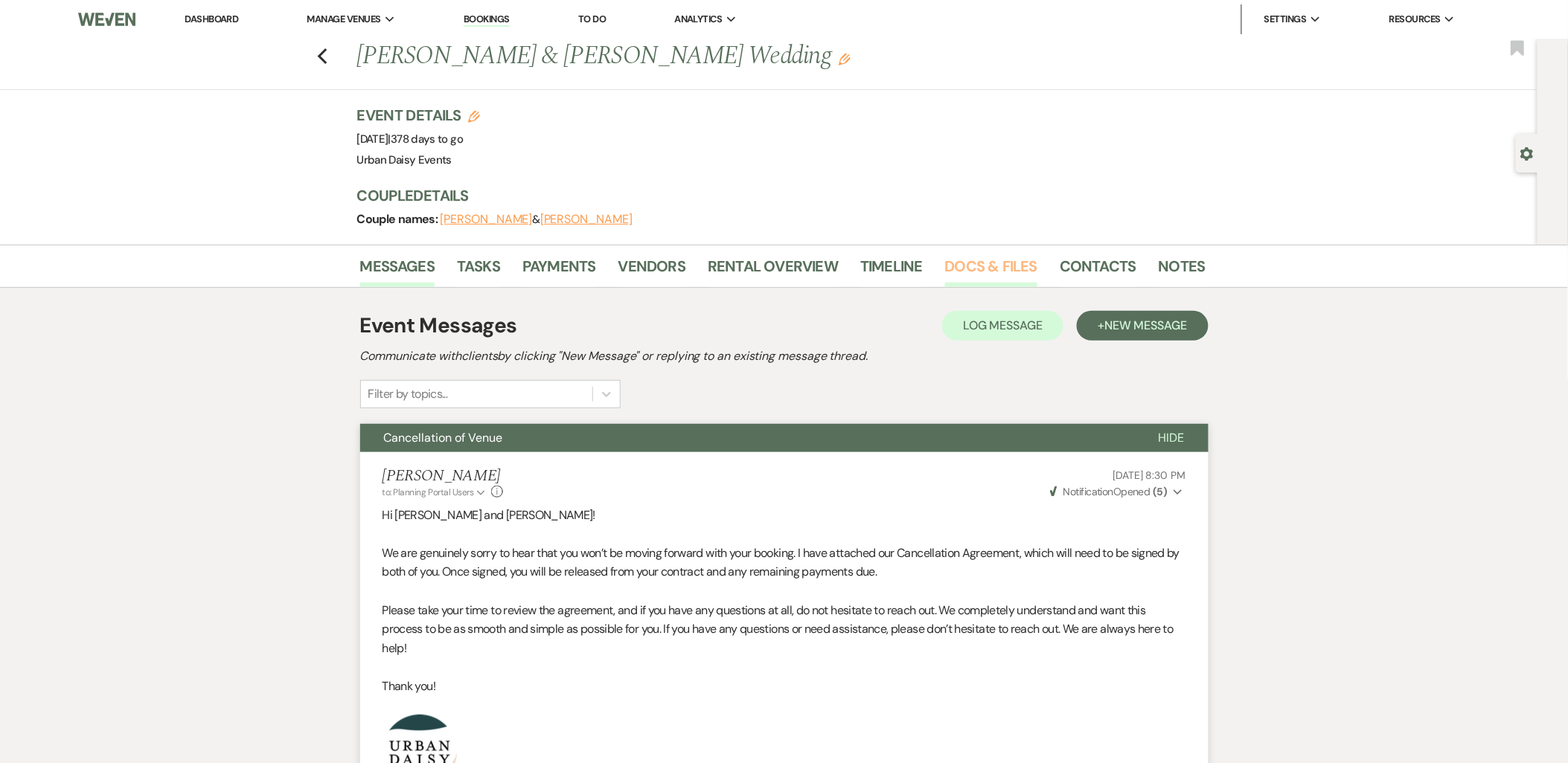
click at [1007, 271] on link "Docs & Files" at bounding box center [991, 270] width 92 height 33
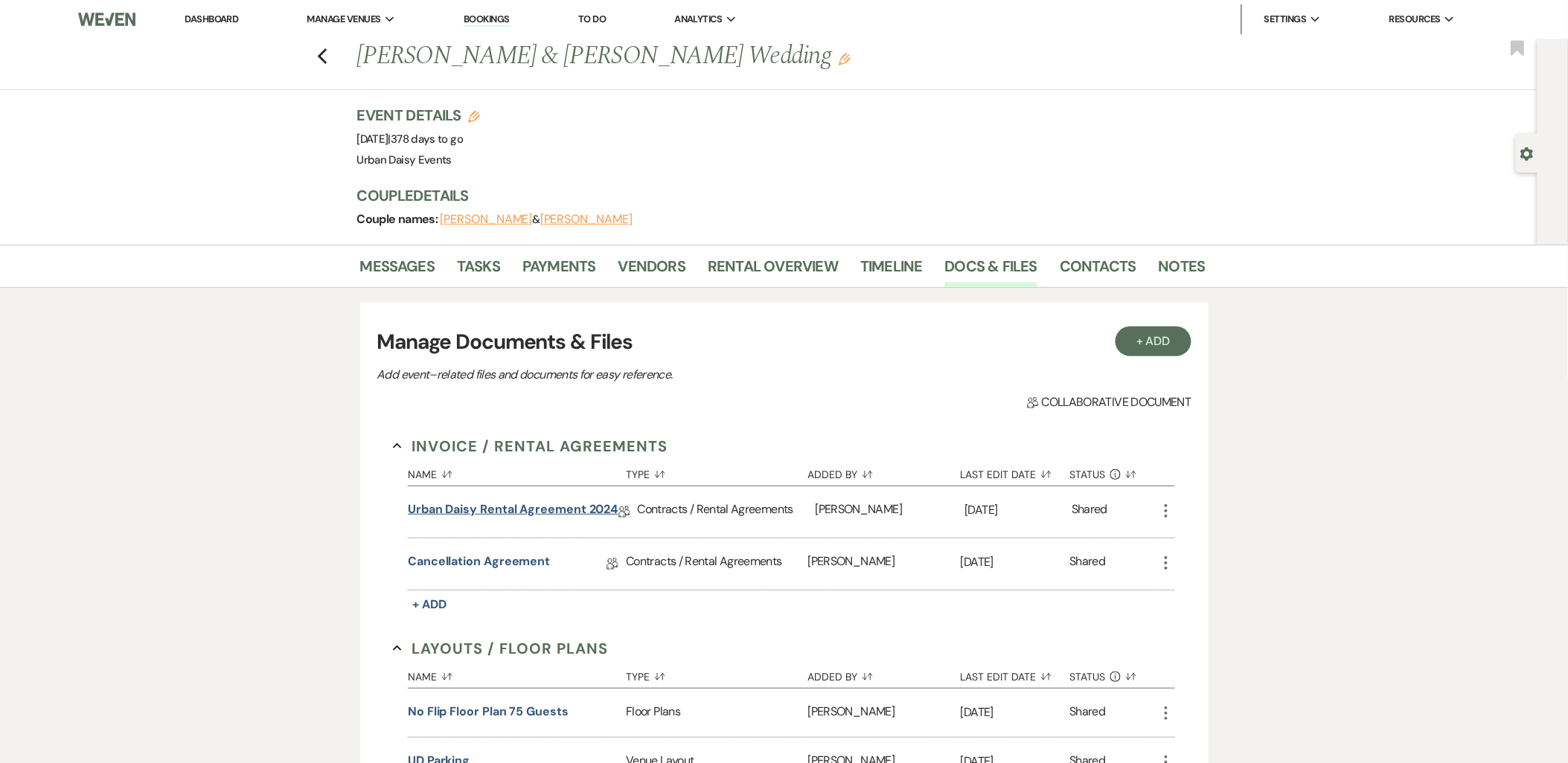
click at [499, 501] on link "Urban Daisy Rental Agreement 2024" at bounding box center [512, 512] width 210 height 23
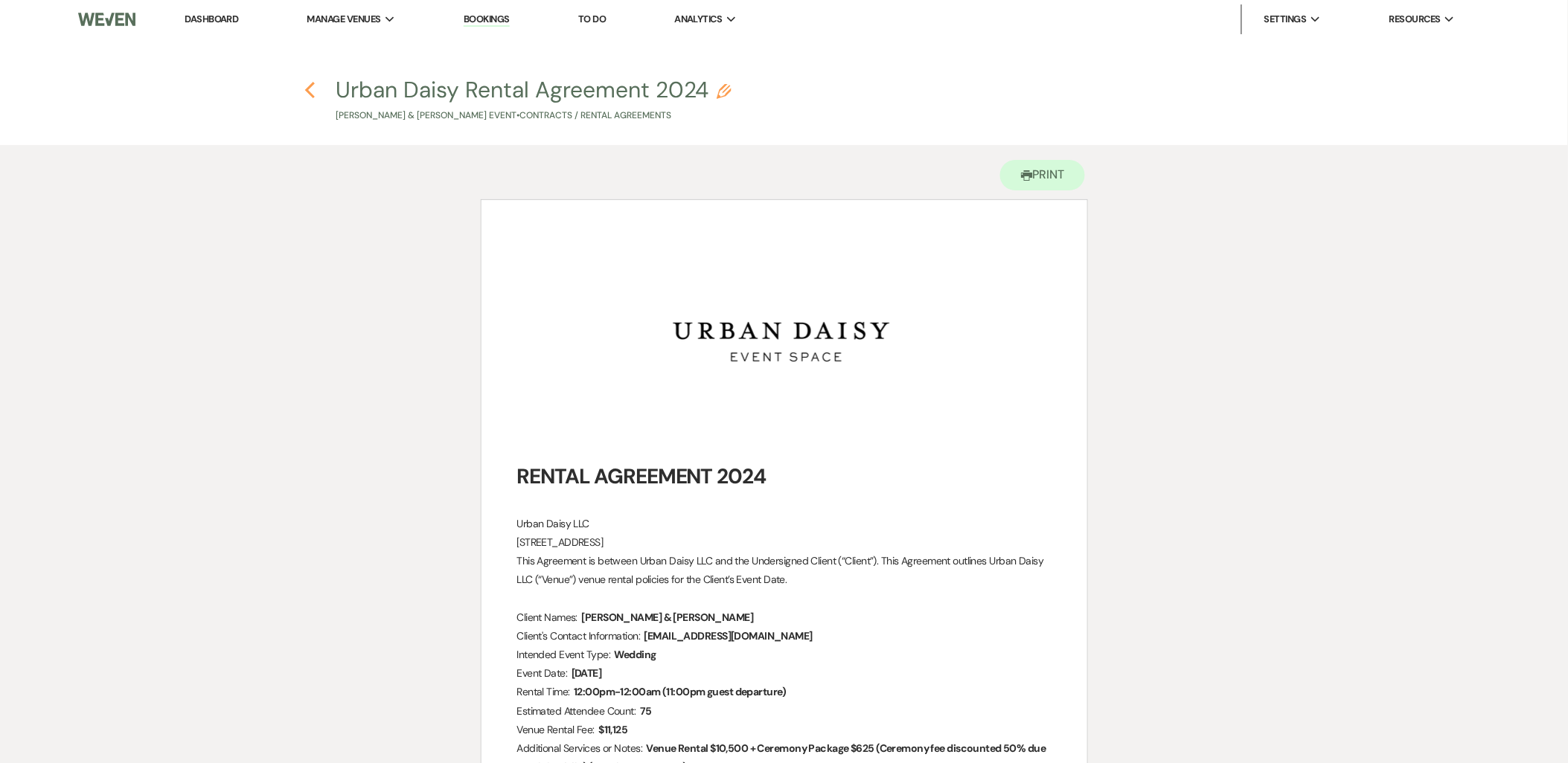
click at [308, 90] on use "button" at bounding box center [309, 90] width 10 height 16
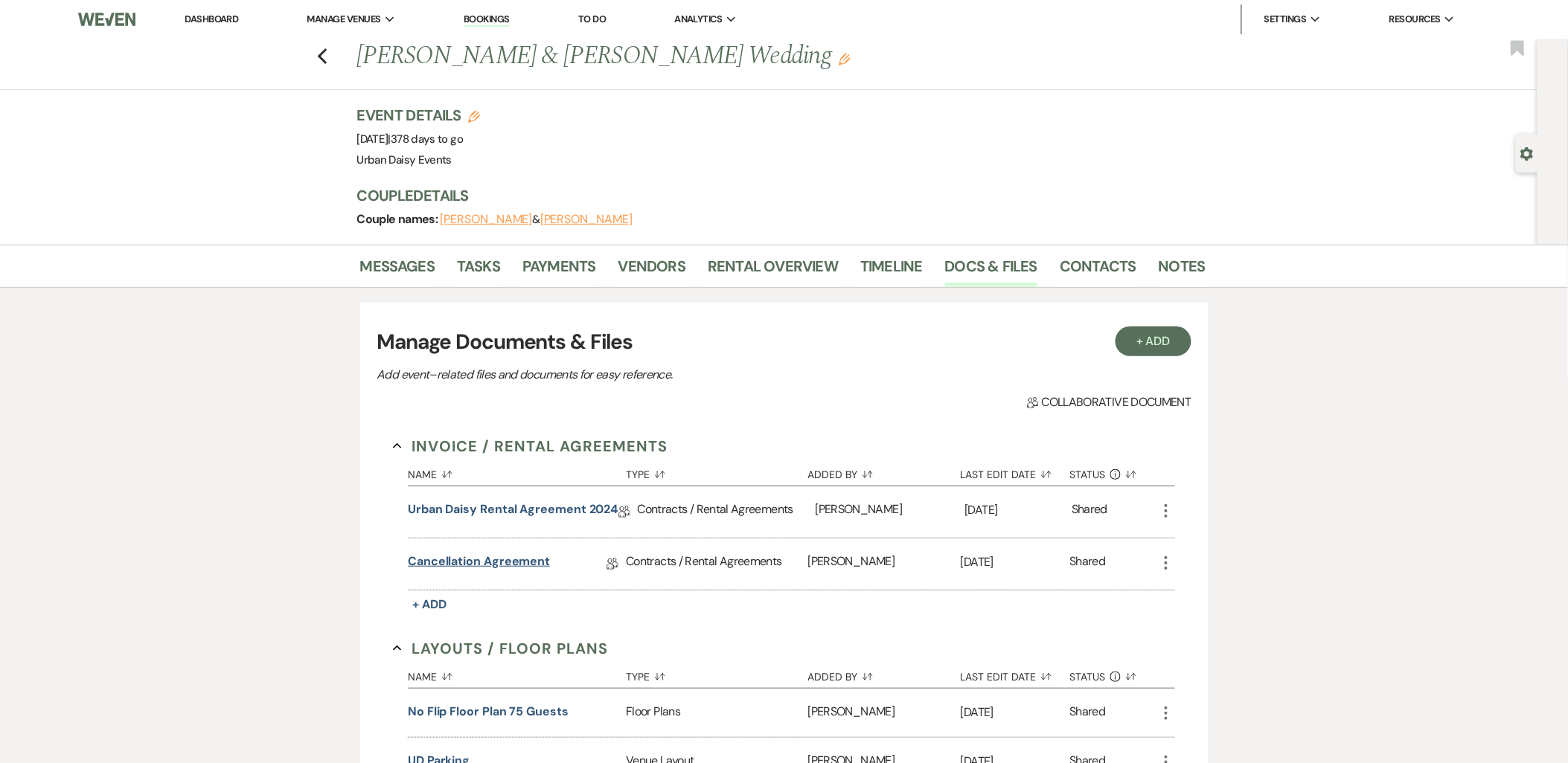
click at [511, 554] on link "Cancellation Agreement" at bounding box center [479, 564] width 142 height 23
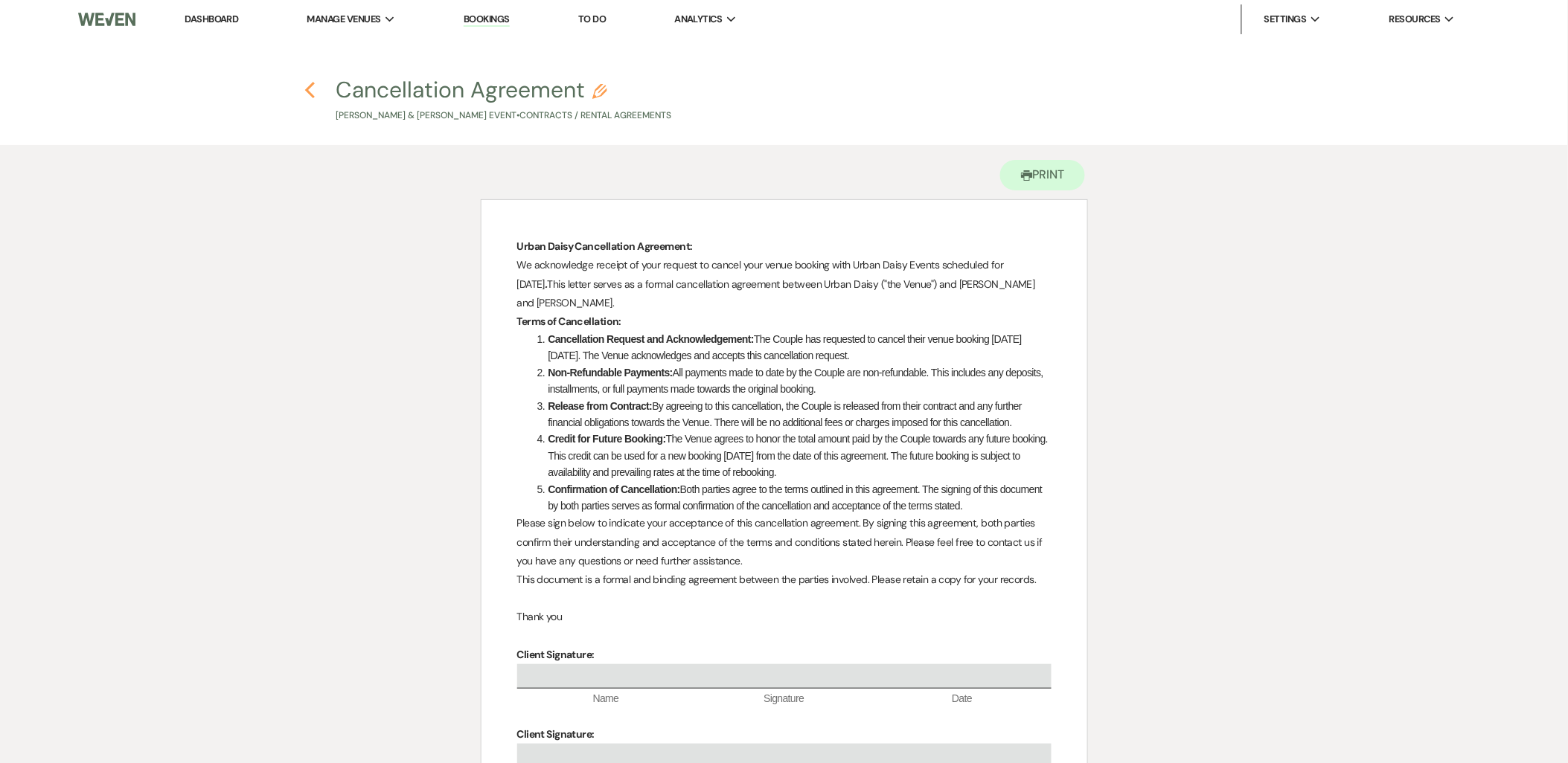
click at [311, 86] on icon "Previous" at bounding box center [309, 90] width 12 height 18
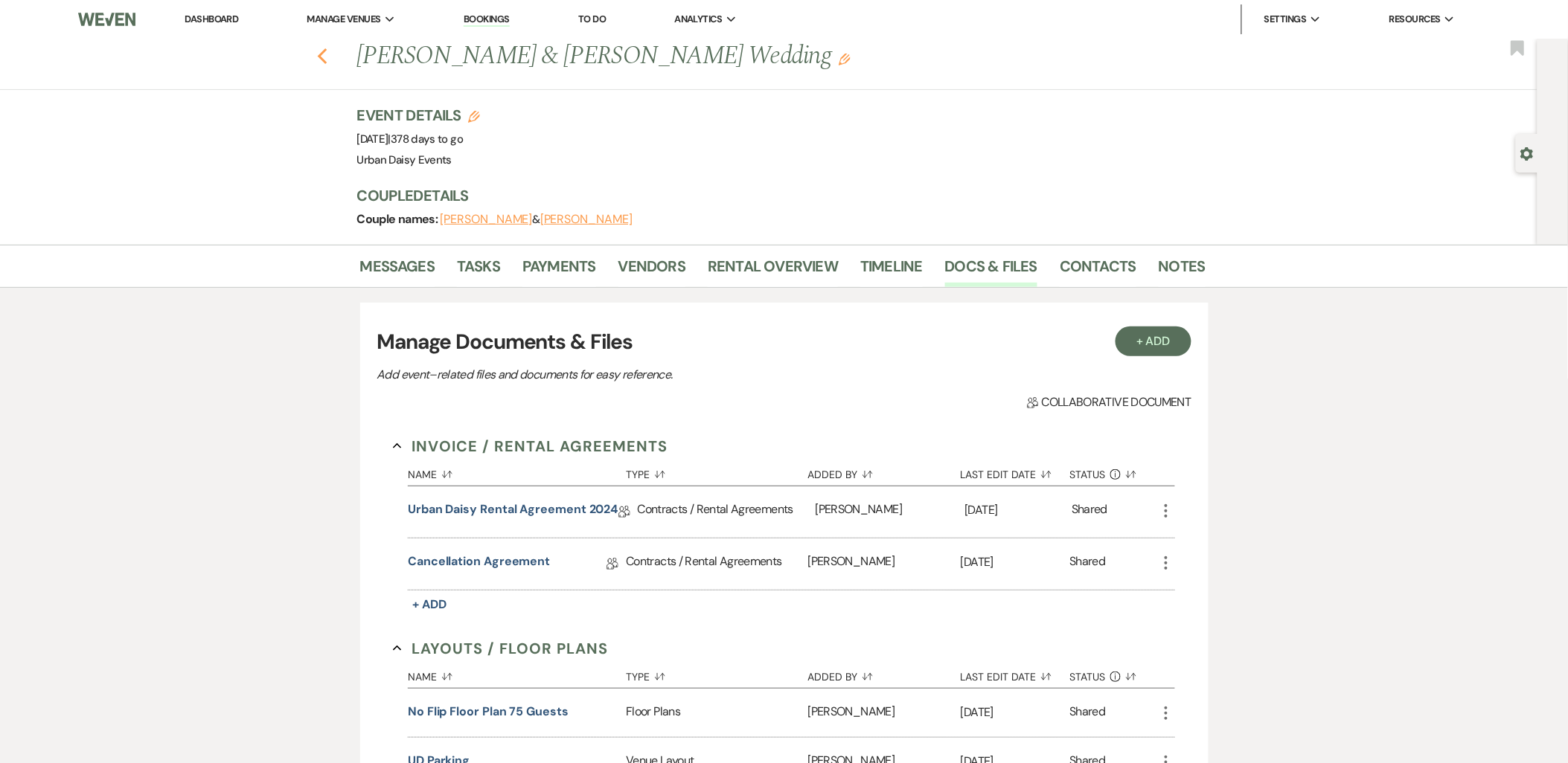
click at [328, 56] on icon "Previous" at bounding box center [323, 57] width 12 height 18
click at [327, 53] on use "button" at bounding box center [322, 57] width 10 height 16
click at [354, 48] on li "Urban Daisy Events" at bounding box center [382, 49] width 134 height 15
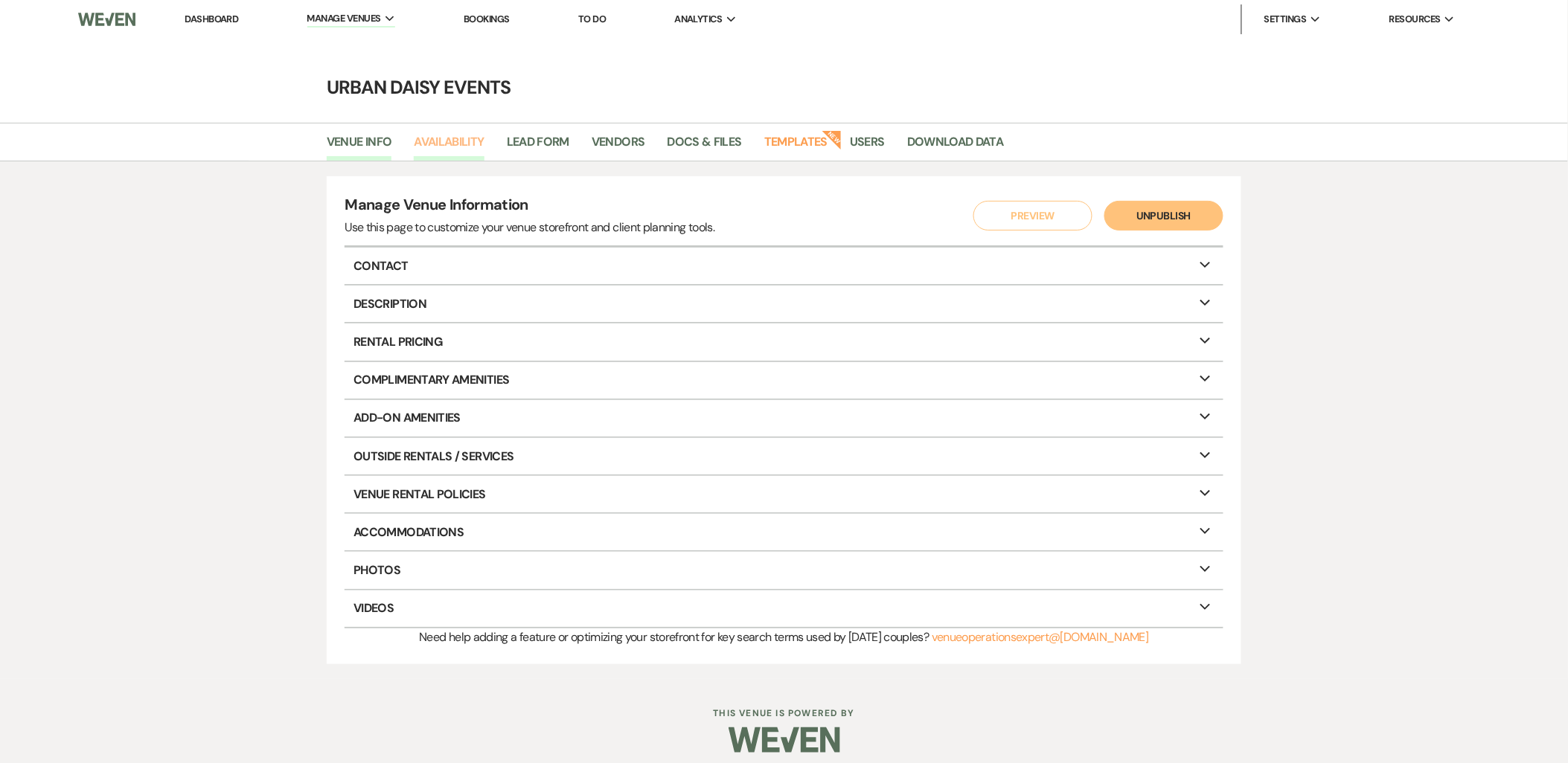
click at [447, 140] on link "Availability" at bounding box center [449, 146] width 70 height 28
select select "2"
select select "2026"
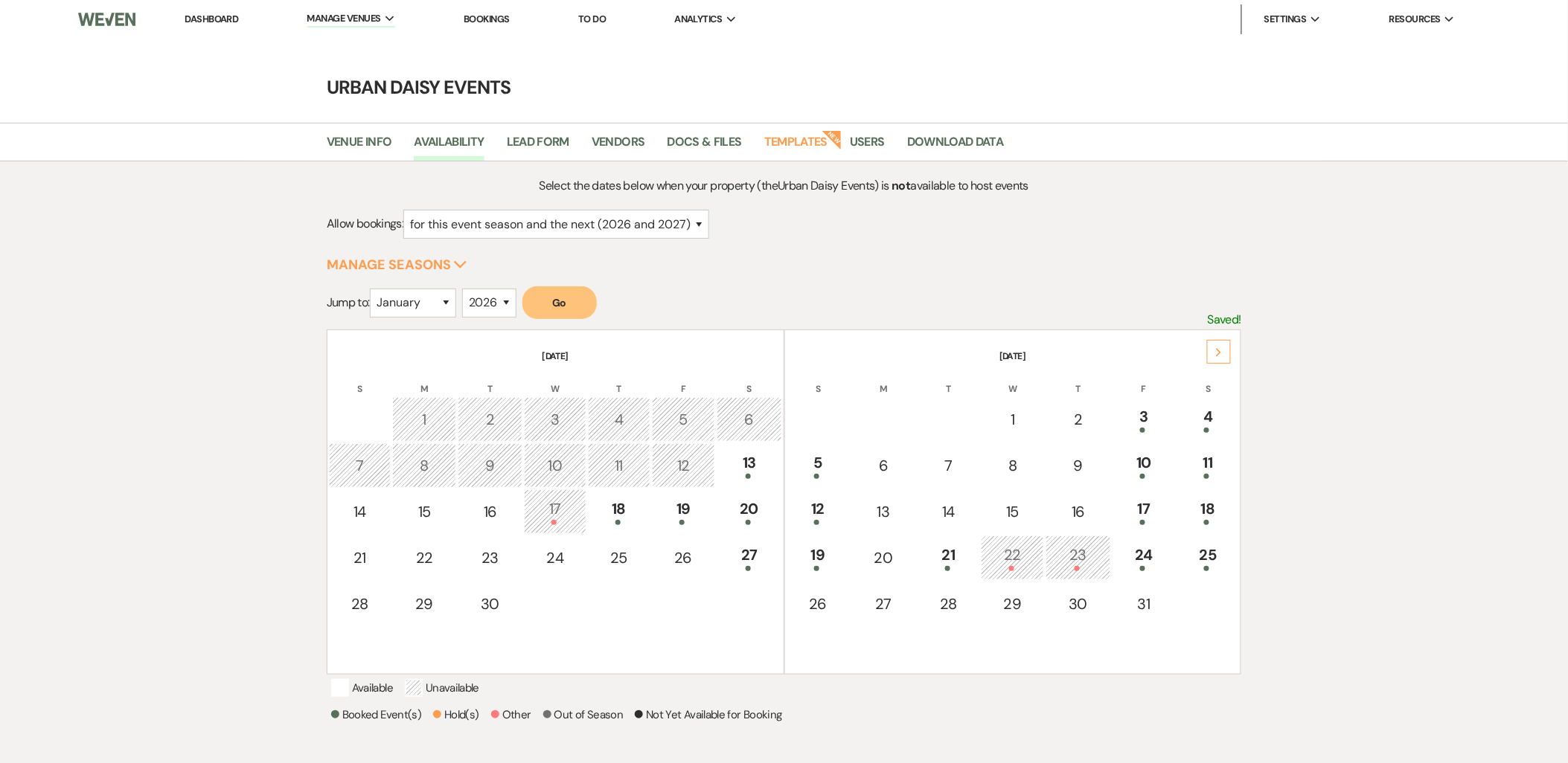
click at [1215, 346] on div "Next" at bounding box center [1219, 352] width 24 height 24
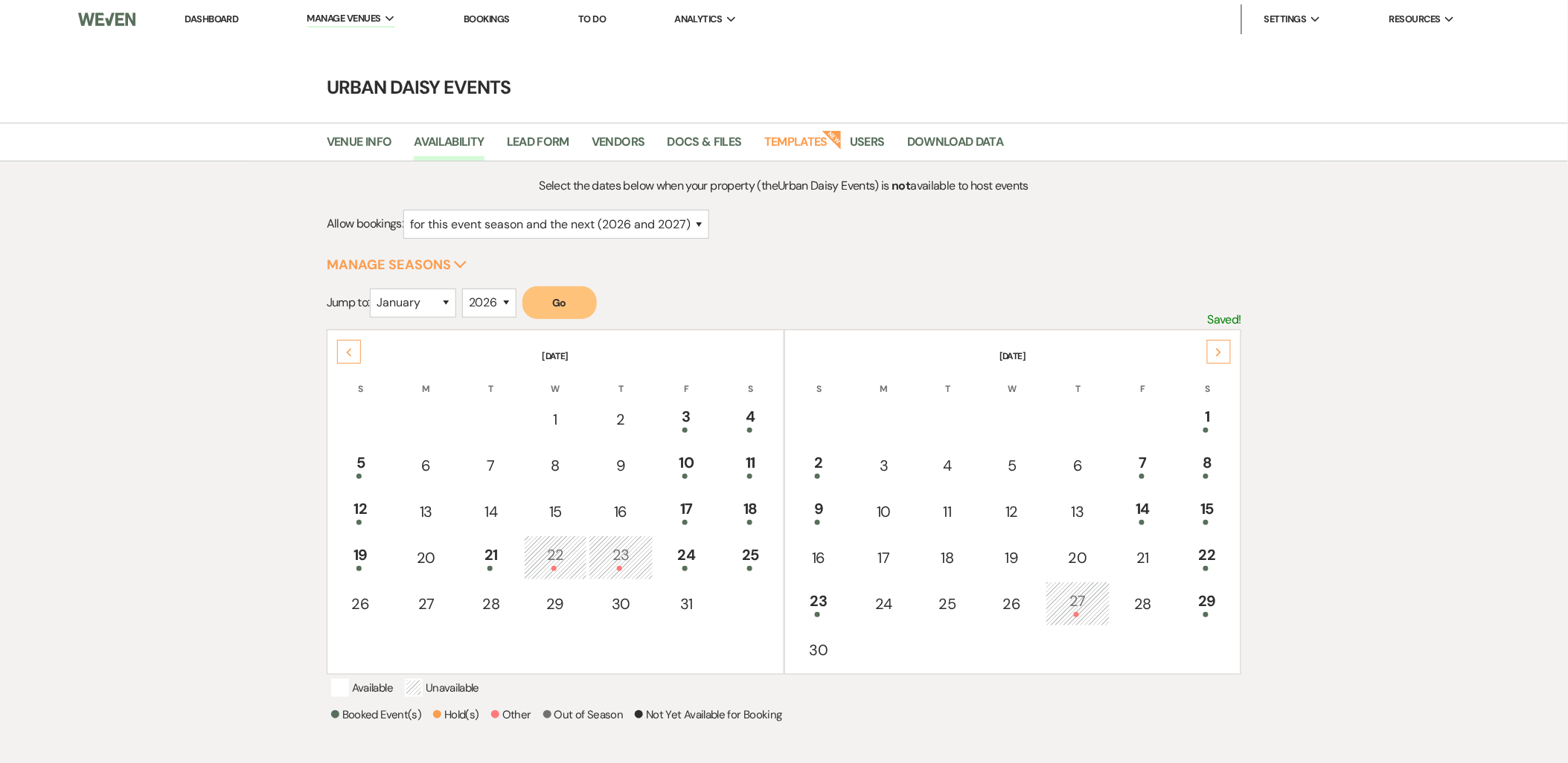
click at [1215, 346] on div "Next" at bounding box center [1219, 352] width 24 height 24
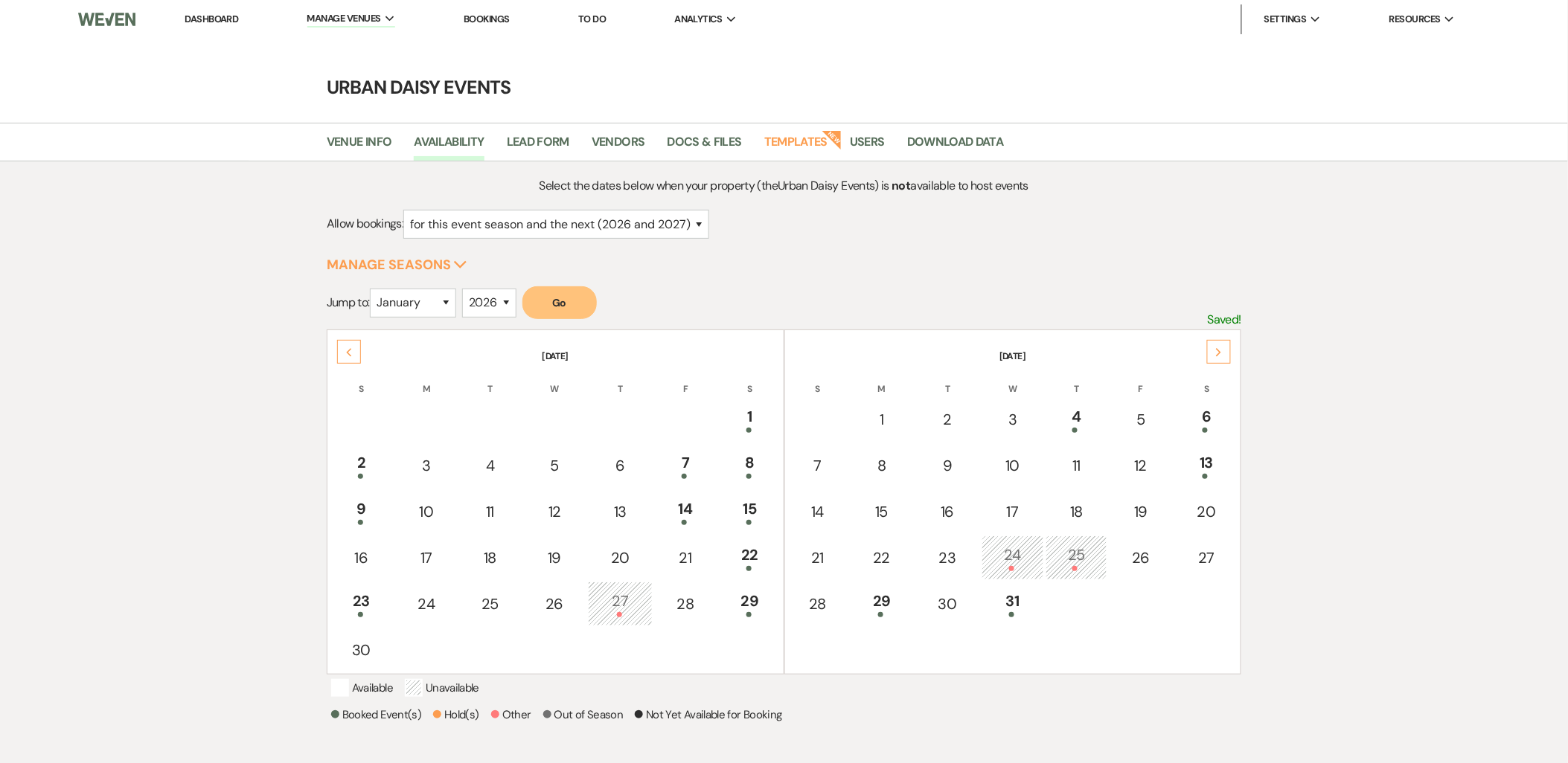
click at [1215, 346] on div "Next" at bounding box center [1219, 352] width 24 height 24
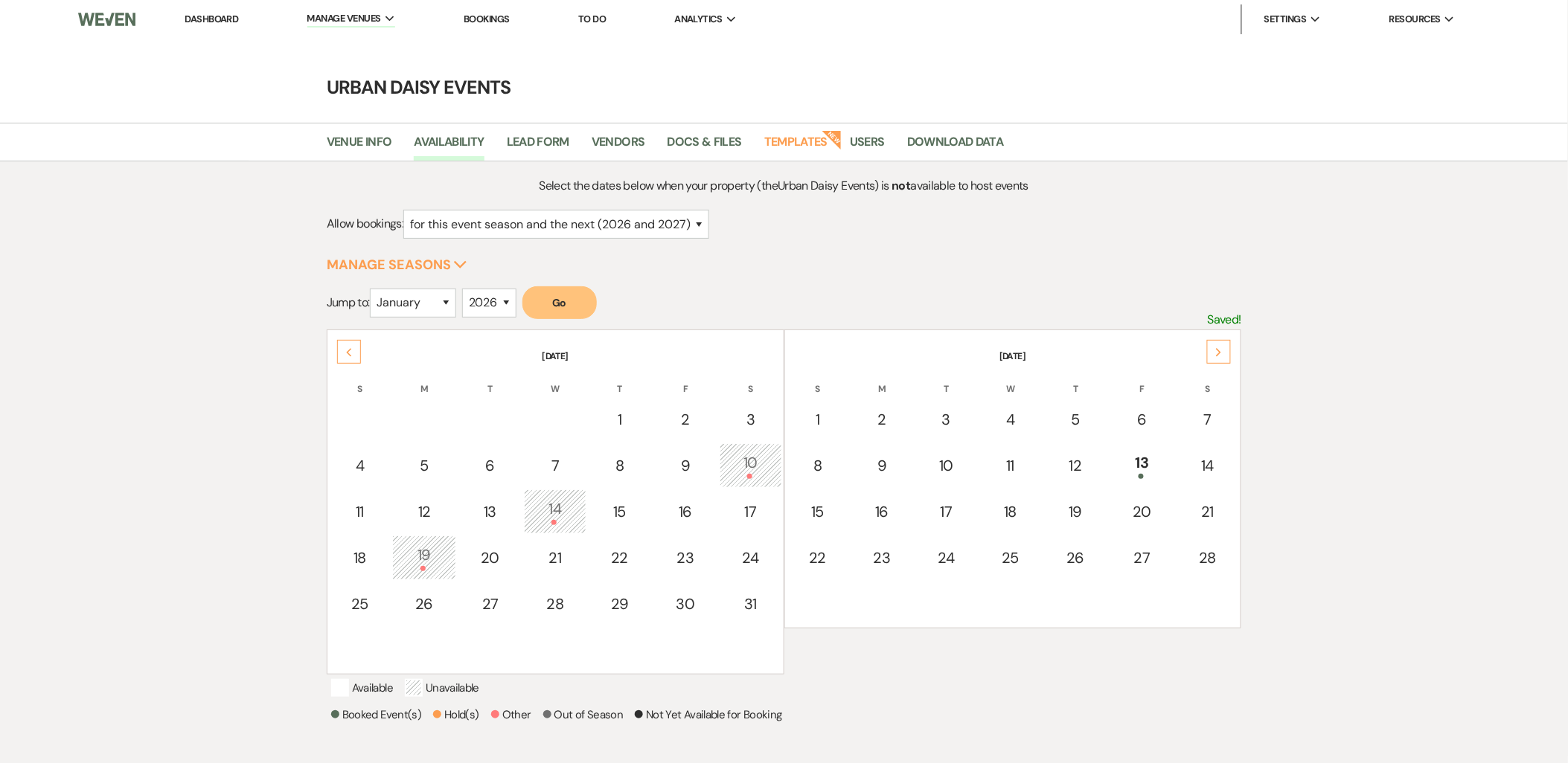
click at [1215, 346] on div "Next" at bounding box center [1219, 352] width 24 height 24
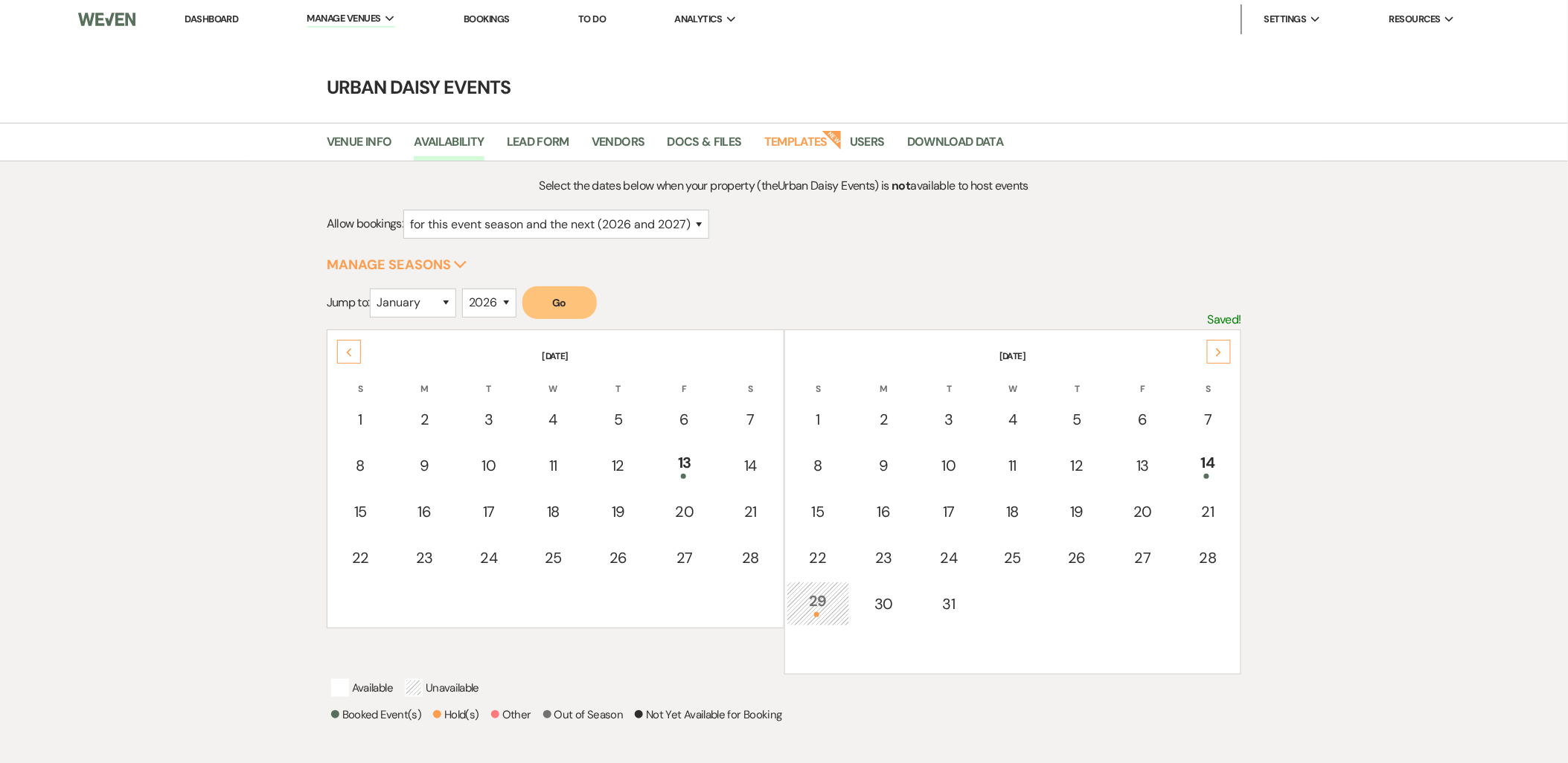
click at [1215, 346] on div "Next" at bounding box center [1219, 352] width 24 height 24
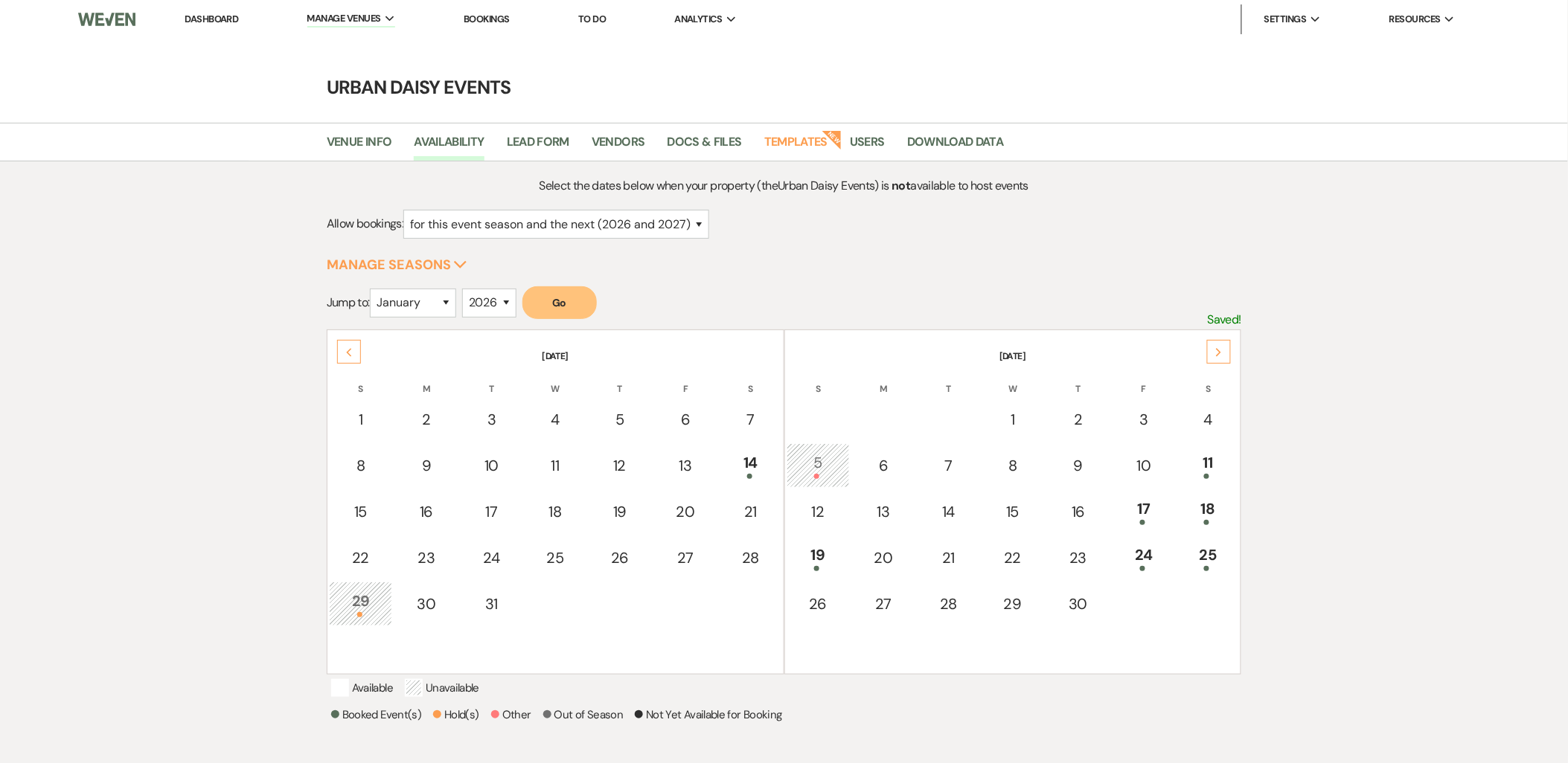
click at [1215, 346] on div "Next" at bounding box center [1219, 352] width 24 height 24
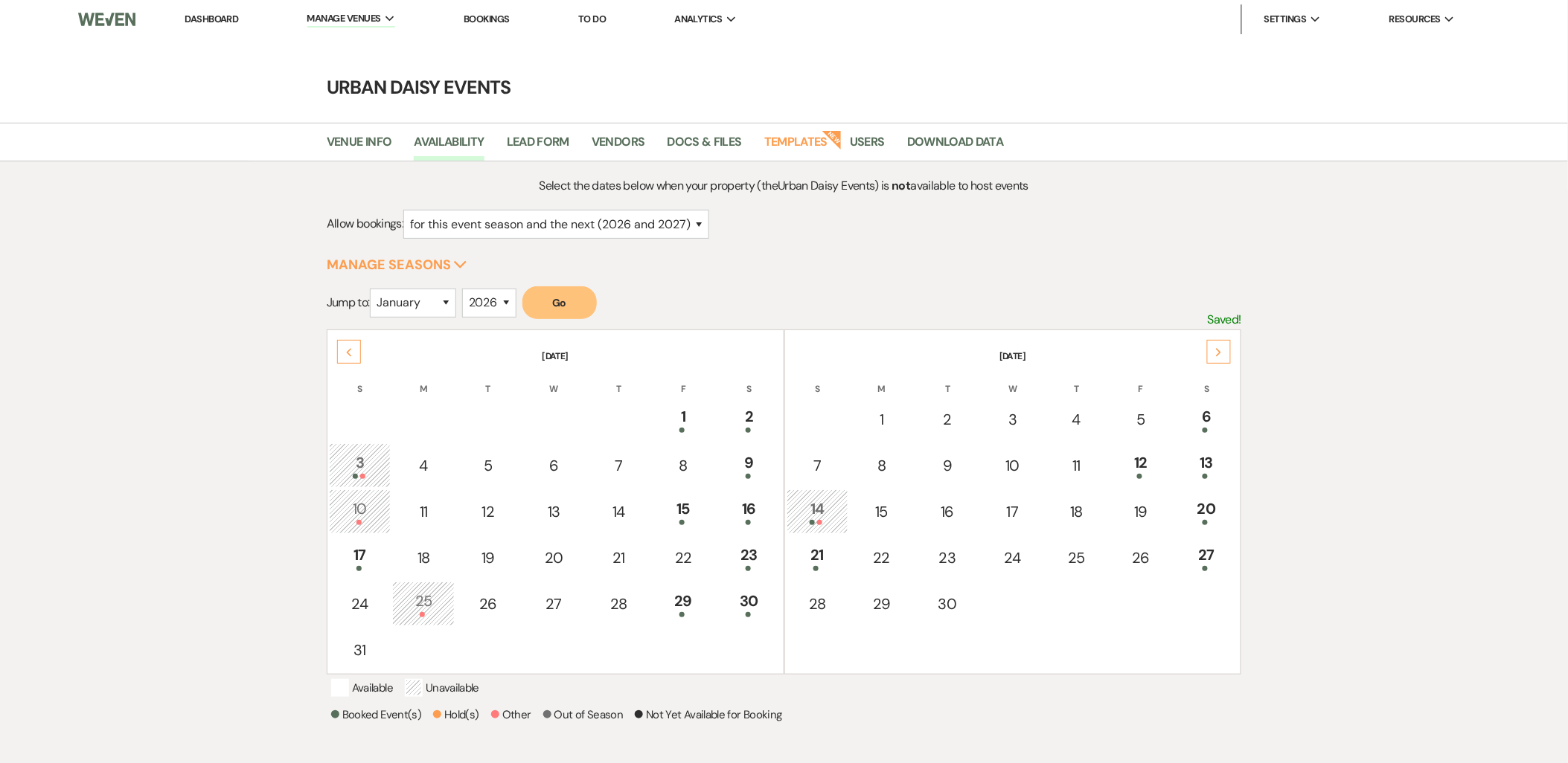
click at [1215, 346] on div "Next" at bounding box center [1219, 352] width 24 height 24
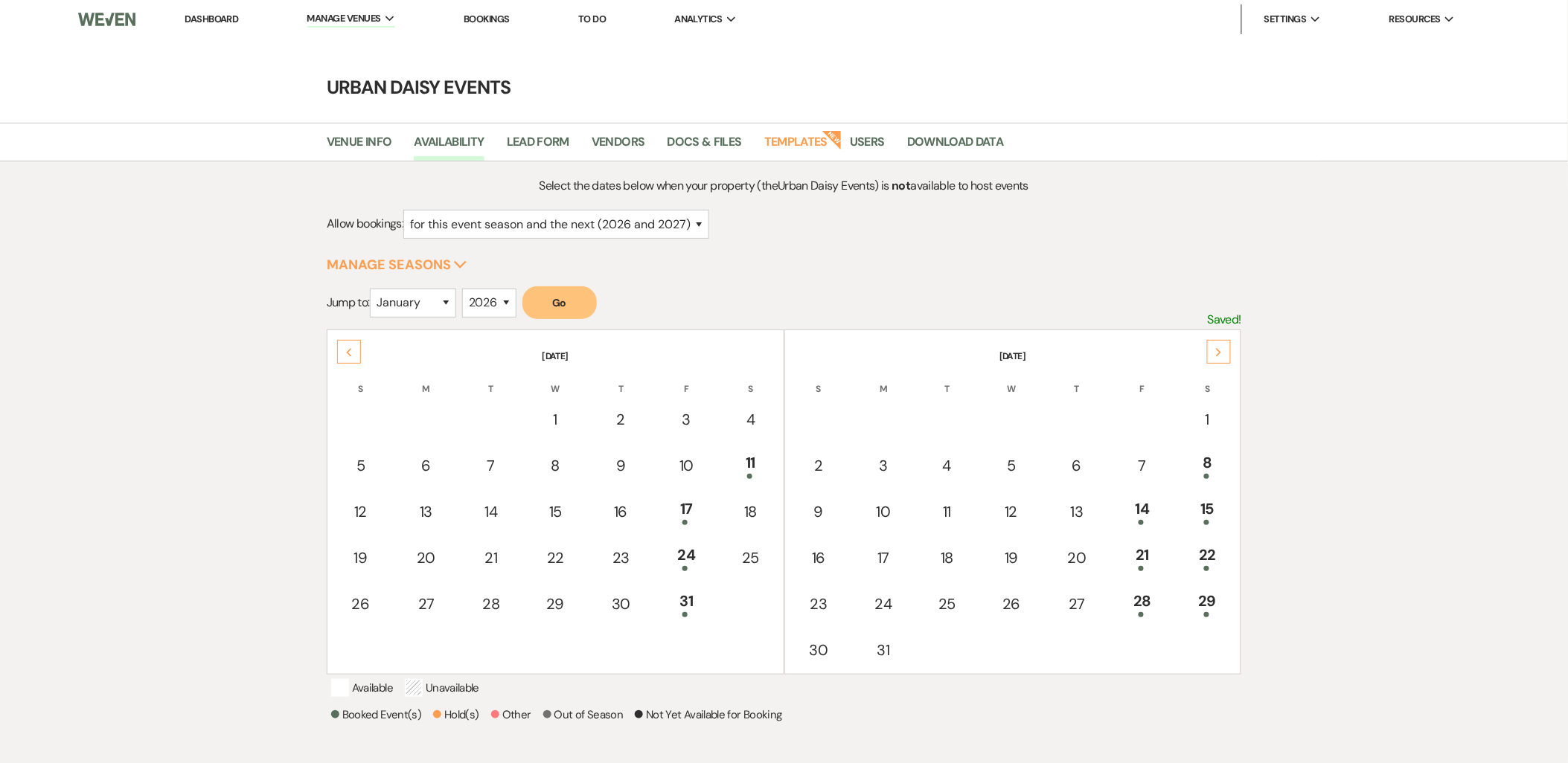
click at [1215, 346] on div "Next" at bounding box center [1219, 352] width 24 height 24
